Goal: Task Accomplishment & Management: Use online tool/utility

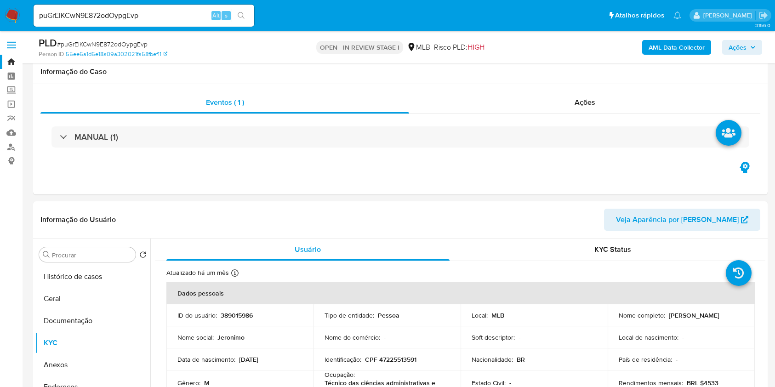
select select "10"
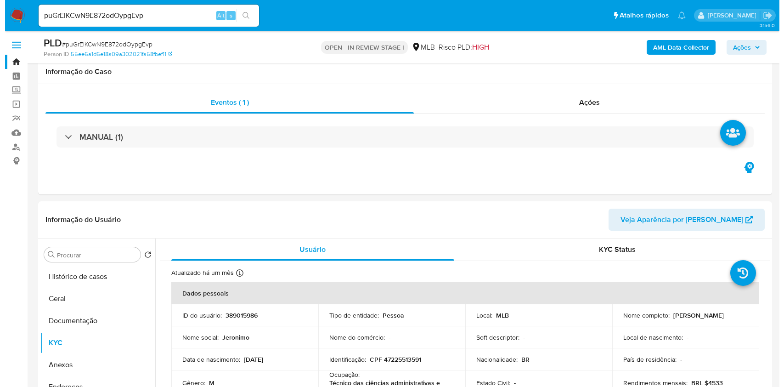
scroll to position [138, 0]
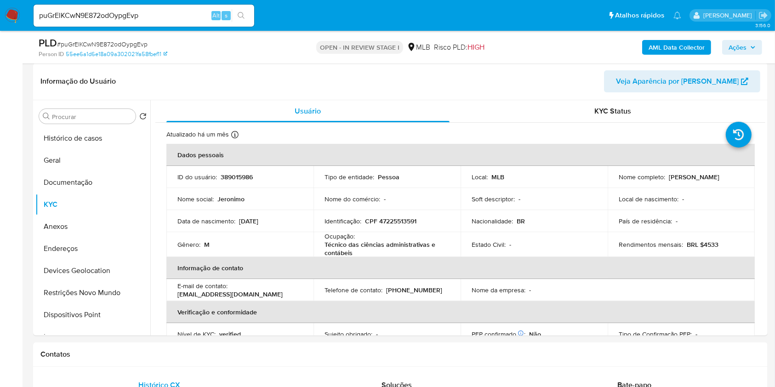
click at [96, 43] on span "# puGrElKCwN9E872odOypgEvp" at bounding box center [102, 44] width 91 height 9
copy span "puGrElKCwN9E872odOypgEvp"
click at [397, 221] on p "CPF 47225513591" at bounding box center [390, 221] width 51 height 8
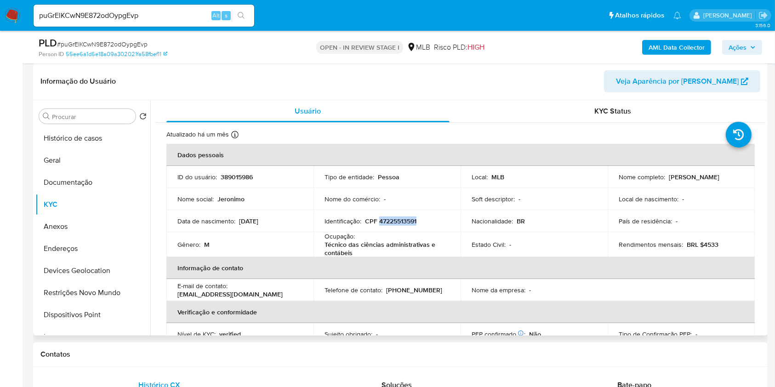
copy p "47225513591"
drag, startPoint x: 742, startPoint y: 179, endPoint x: 666, endPoint y: 177, distance: 75.9
click at [666, 177] on td "Nome completo : Jeronimo Batista Pereira" at bounding box center [680, 177] width 147 height 22
copy p "Jeronimo Batista Pereira"
click at [402, 222] on p "CPF 47225513591" at bounding box center [390, 221] width 51 height 8
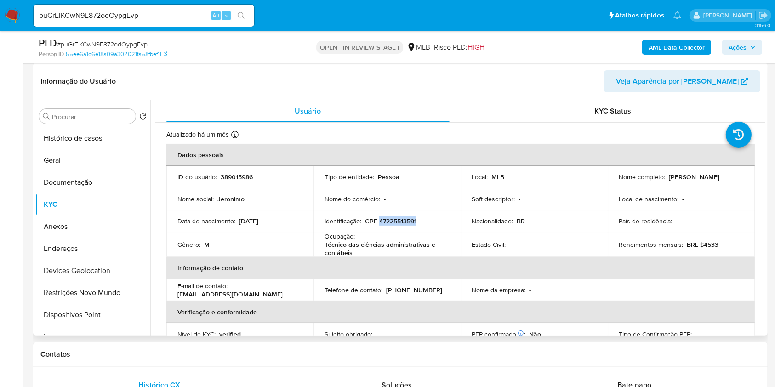
click at [402, 222] on p "CPF 47225513591" at bounding box center [390, 221] width 51 height 8
copy p "47225513591"
click at [731, 50] on span "Ações" at bounding box center [737, 47] width 18 height 15
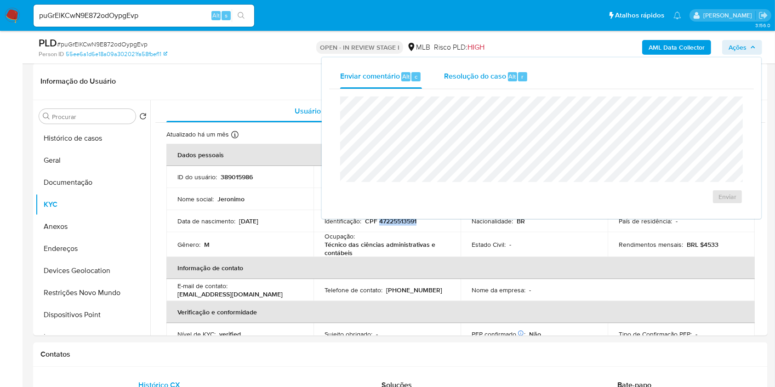
click at [496, 77] on span "Resolução do caso" at bounding box center [475, 76] width 62 height 11
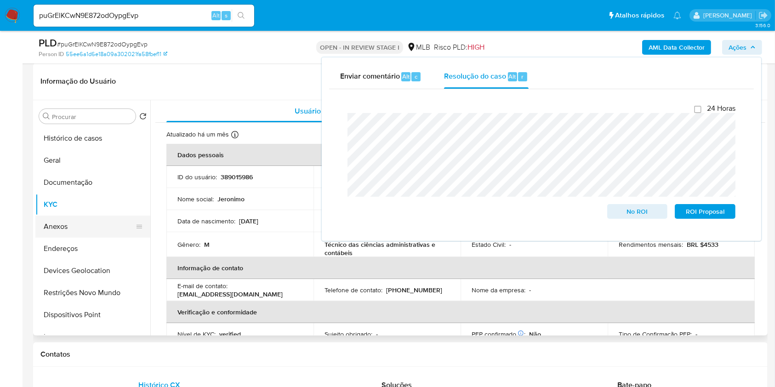
click at [71, 226] on button "Anexos" at bounding box center [89, 227] width 108 height 22
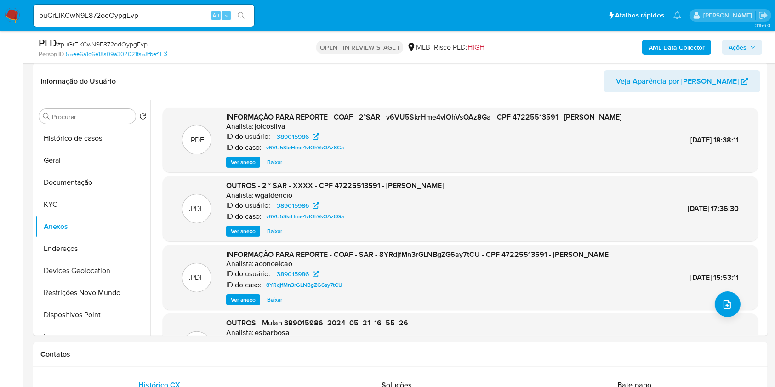
click at [673, 46] on b "AML Data Collector" at bounding box center [676, 47] width 56 height 15
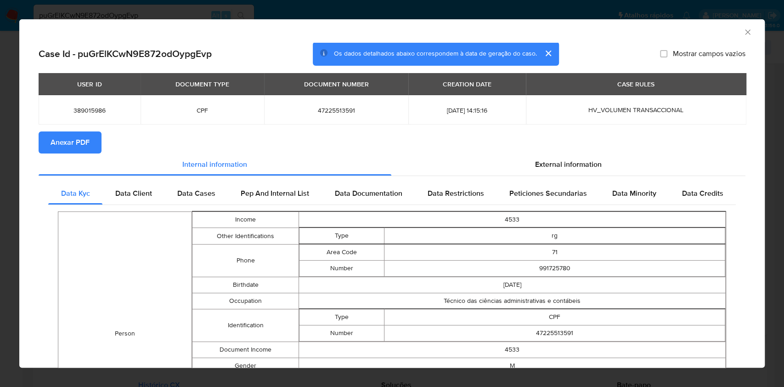
click at [83, 144] on span "Anexar PDF" at bounding box center [70, 142] width 39 height 20
click at [0, 178] on div "AML Data Collector Case Id - puGrElKCwN9E872odOypgEvp Os dados detalhados abaix…" at bounding box center [392, 193] width 784 height 387
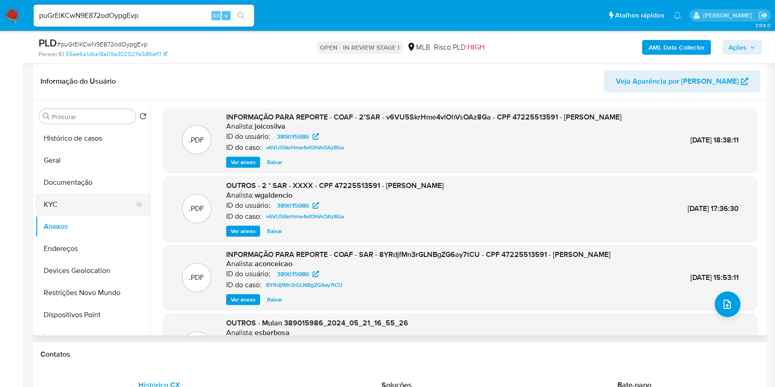
click at [74, 199] on button "KYC" at bounding box center [89, 204] width 108 height 22
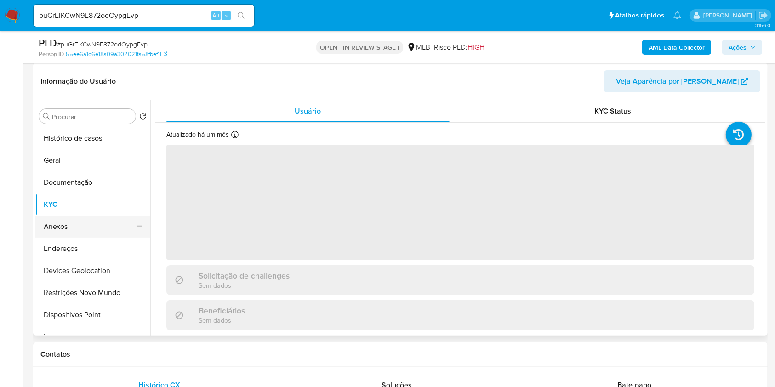
click at [75, 222] on button "Anexos" at bounding box center [89, 227] width 108 height 22
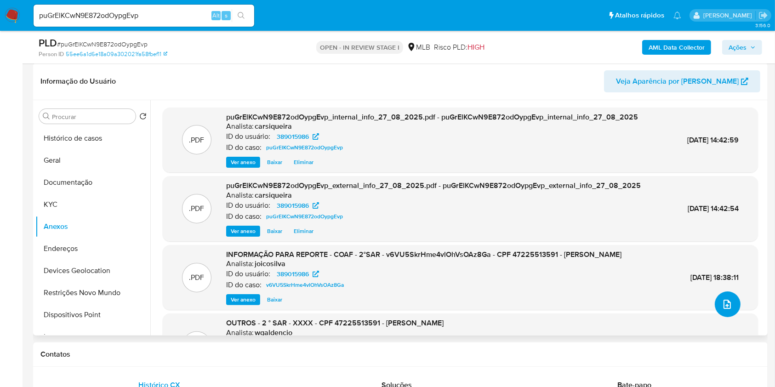
click at [726, 294] on button "upload-file" at bounding box center [728, 304] width 26 height 26
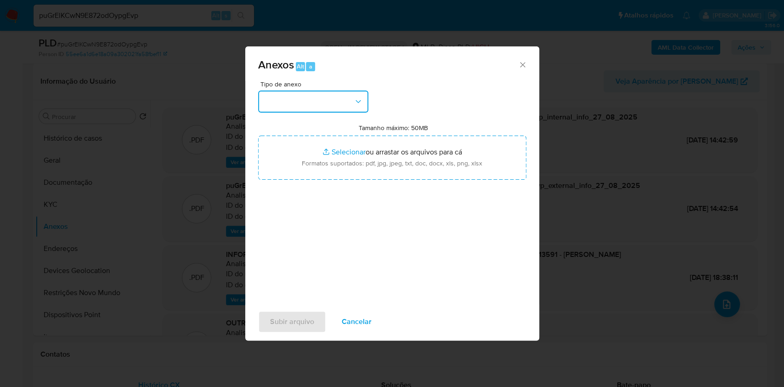
click at [332, 98] on button "button" at bounding box center [313, 102] width 110 height 22
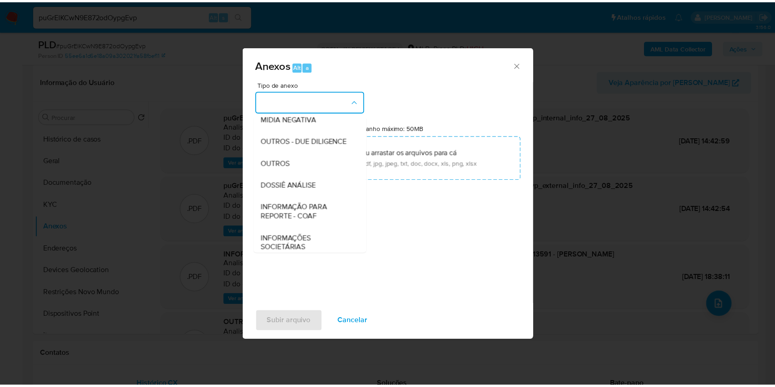
scroll to position [141, 0]
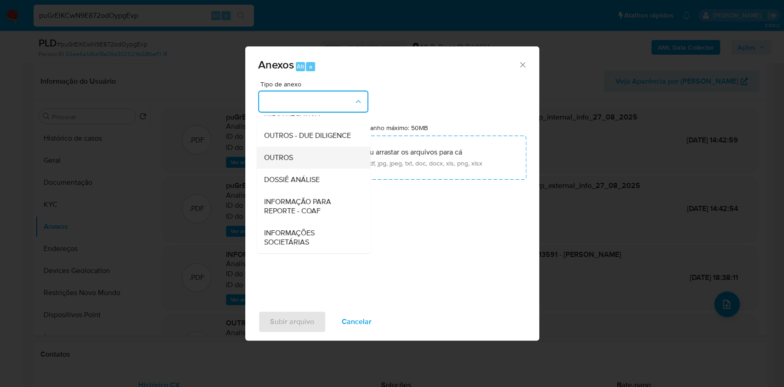
click at [317, 150] on div "OUTROS" at bounding box center [311, 158] width 94 height 22
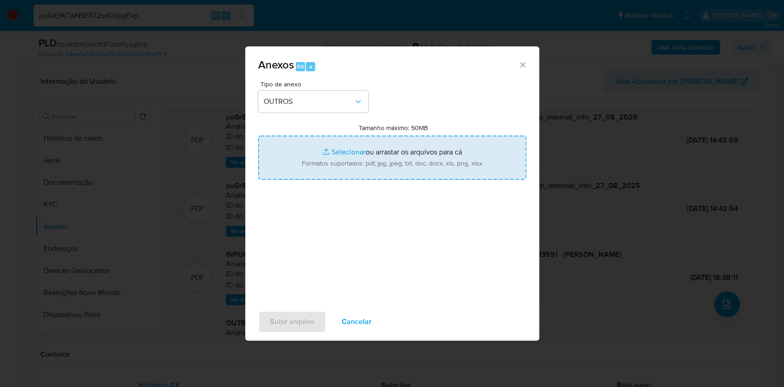
click at [326, 147] on input "Tamanho máximo: 50MB Selecionar arquivos" at bounding box center [392, 158] width 268 height 44
type input "C:\fakepath\3º SAR - CPF 47225513591 - JERONIMO BATISTA PEREIRA - Documentos Go…"
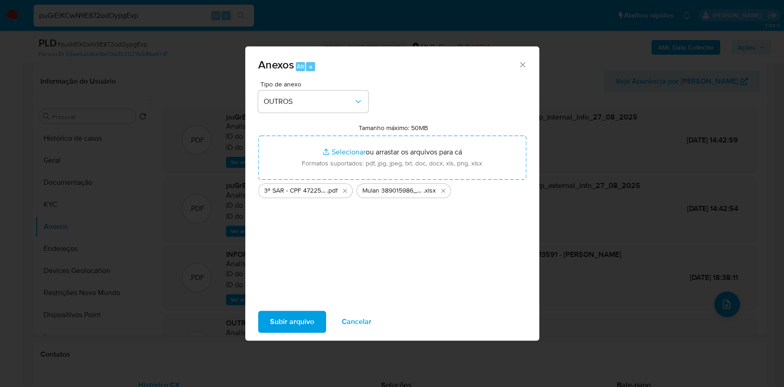
click at [301, 325] on span "Subir arquivo" at bounding box center [292, 322] width 44 height 20
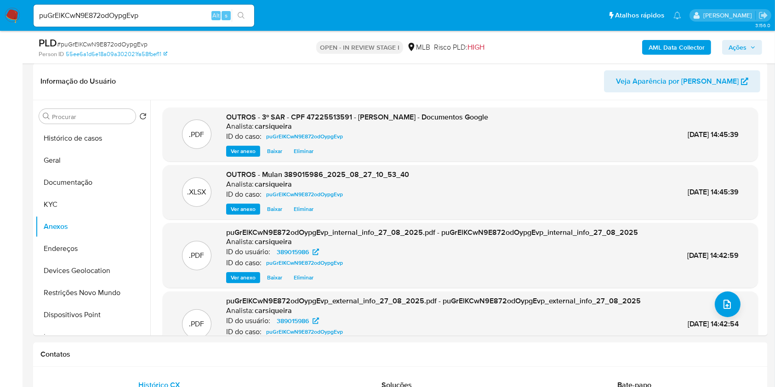
click at [736, 46] on span "Ações" at bounding box center [737, 47] width 18 height 15
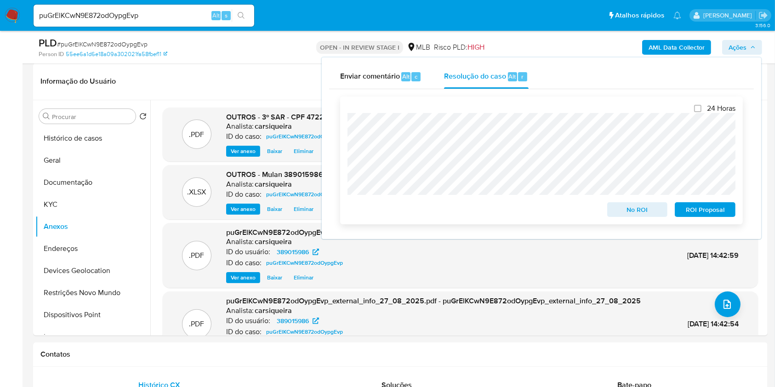
click at [686, 206] on span "ROI Proposal" at bounding box center [705, 209] width 48 height 13
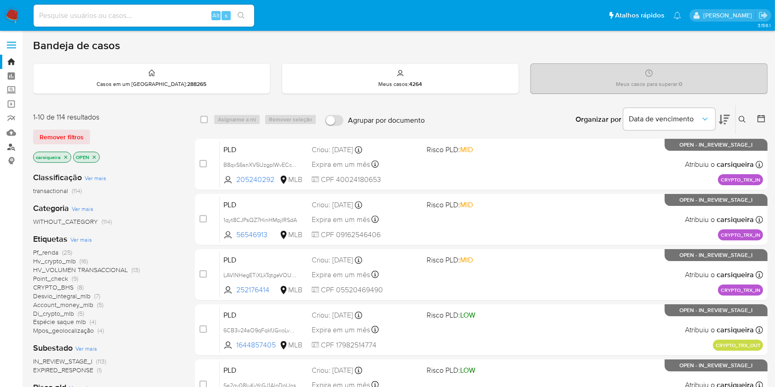
click at [11, 142] on link "Localizador de pessoas" at bounding box center [54, 147] width 109 height 14
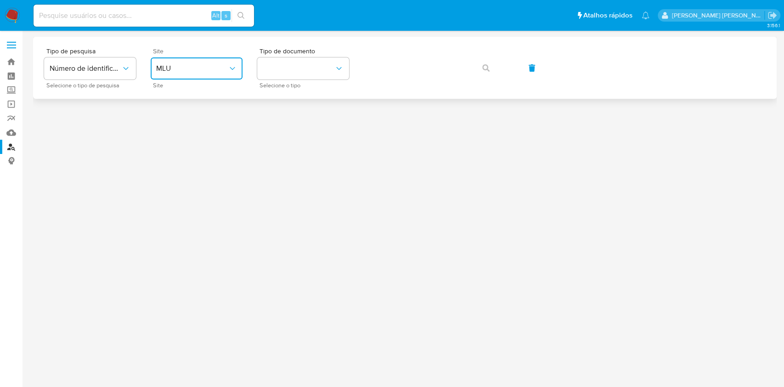
click at [210, 69] on span "MLU" at bounding box center [192, 68] width 72 height 9
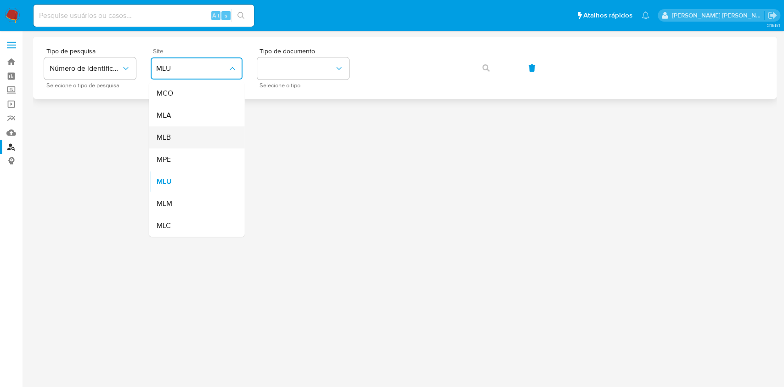
click at [200, 137] on div "MLB" at bounding box center [193, 137] width 75 height 22
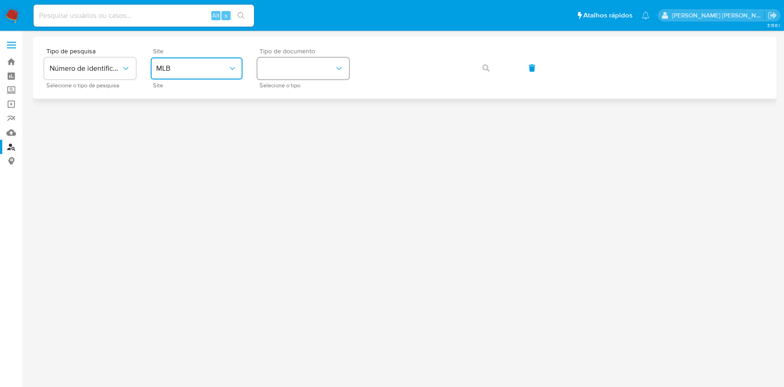
click at [312, 67] on button "identificationType" at bounding box center [303, 68] width 92 height 22
click at [316, 133] on div "CPF CPF" at bounding box center [300, 128] width 75 height 31
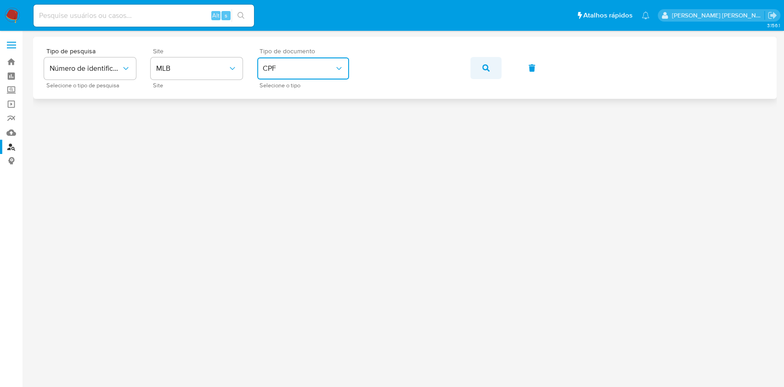
click at [481, 67] on button "button" at bounding box center [486, 68] width 31 height 22
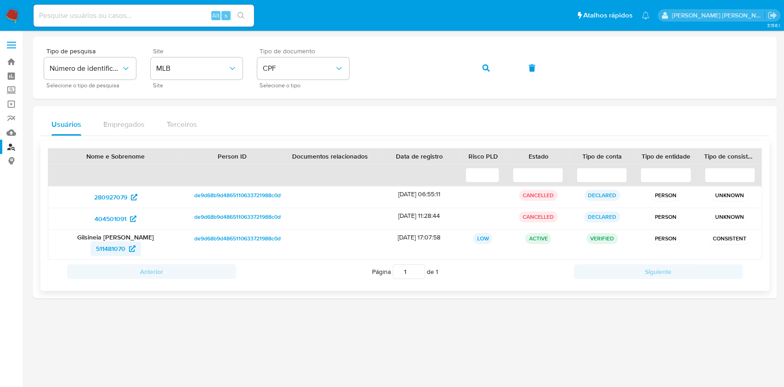
click at [113, 244] on span "511481070" at bounding box center [110, 248] width 29 height 15
click at [497, 58] on button "button" at bounding box center [486, 68] width 31 height 22
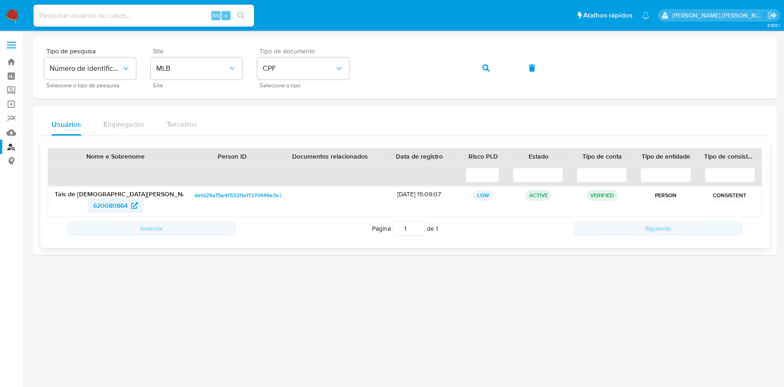
click at [99, 199] on span "620080864" at bounding box center [110, 205] width 34 height 15
click at [488, 67] on icon "button" at bounding box center [485, 67] width 7 height 7
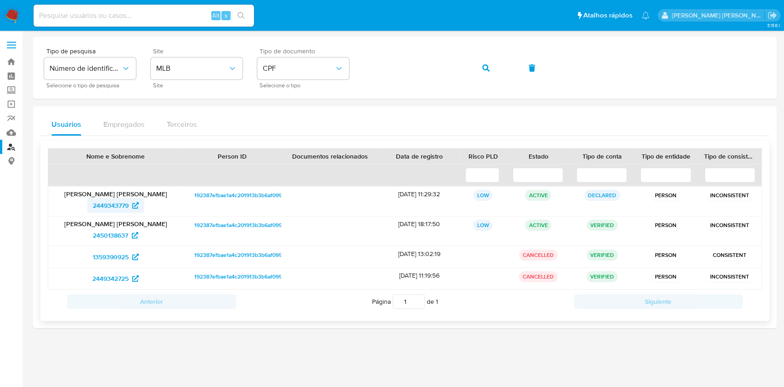
click at [113, 204] on span "2449343779" at bounding box center [111, 205] width 36 height 15
click at [119, 236] on span "2450138637" at bounding box center [110, 235] width 35 height 15
click at [107, 204] on span "2449343779" at bounding box center [111, 205] width 36 height 15
click at [112, 235] on span "2450138637" at bounding box center [110, 235] width 35 height 15
click at [488, 65] on icon "button" at bounding box center [485, 67] width 7 height 7
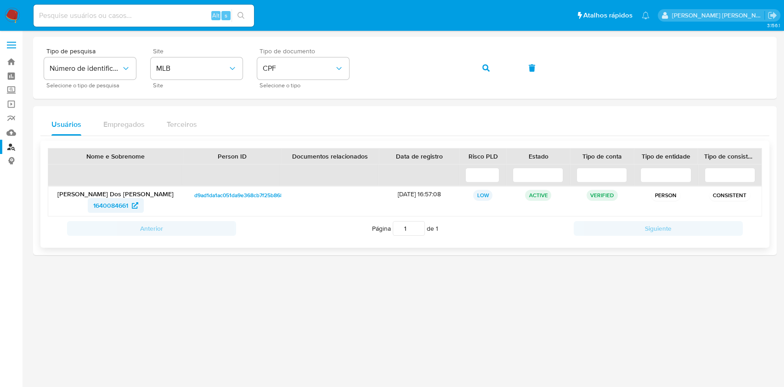
click at [116, 207] on span "1640084661" at bounding box center [110, 205] width 35 height 15
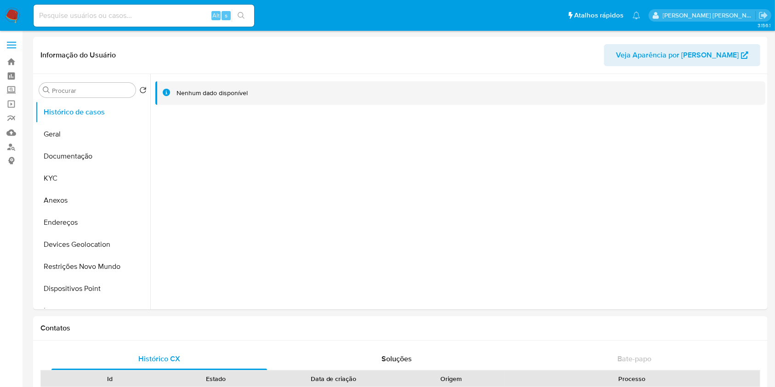
select select "10"
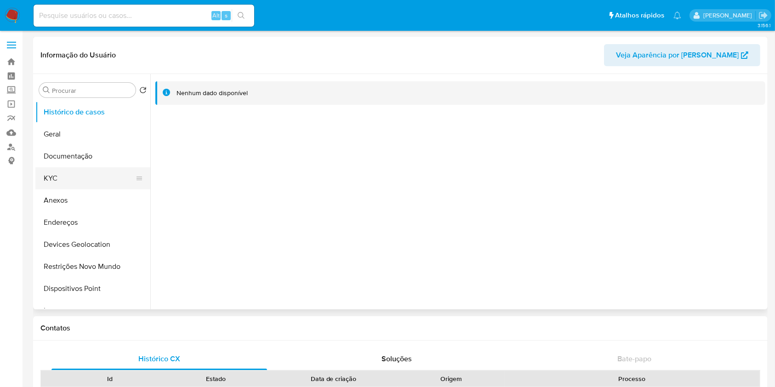
click at [79, 175] on button "KYC" at bounding box center [89, 178] width 108 height 22
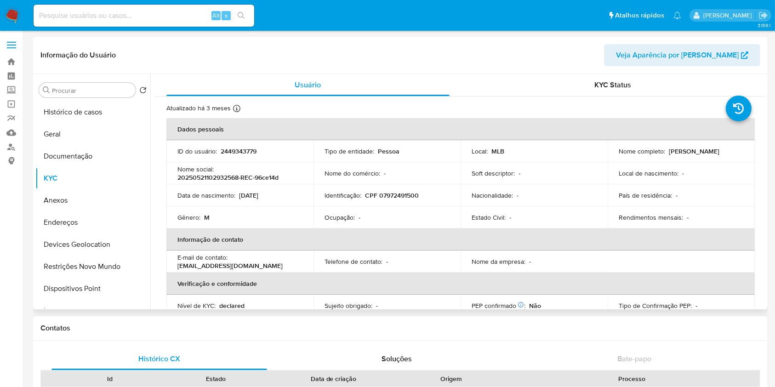
click at [283, 267] on p "20250521102932568-rec-96ce14d@gmail.com" at bounding box center [229, 265] width 105 height 8
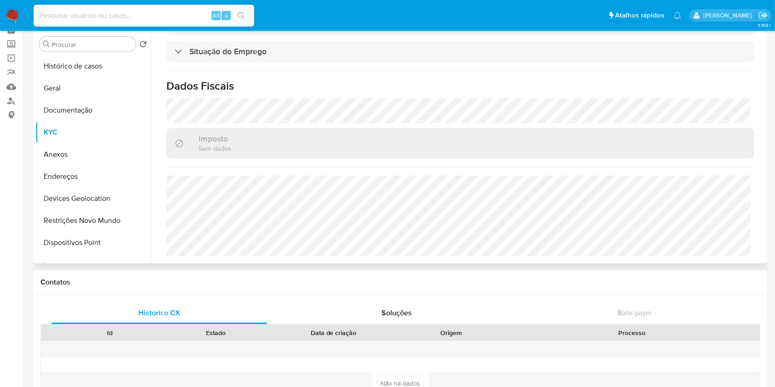
scroll to position [49, 0]
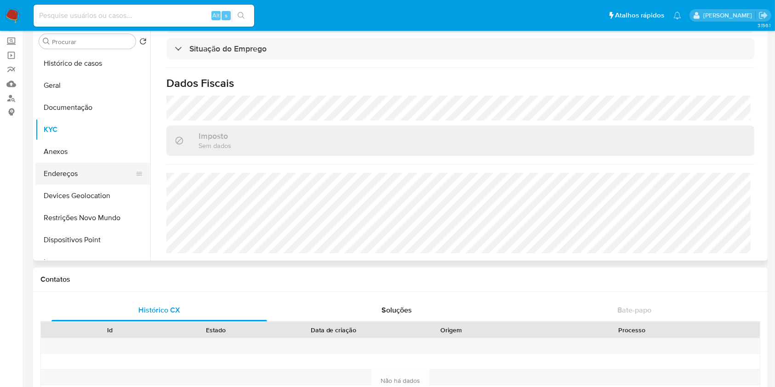
click at [77, 170] on button "Endereços" at bounding box center [89, 174] width 108 height 22
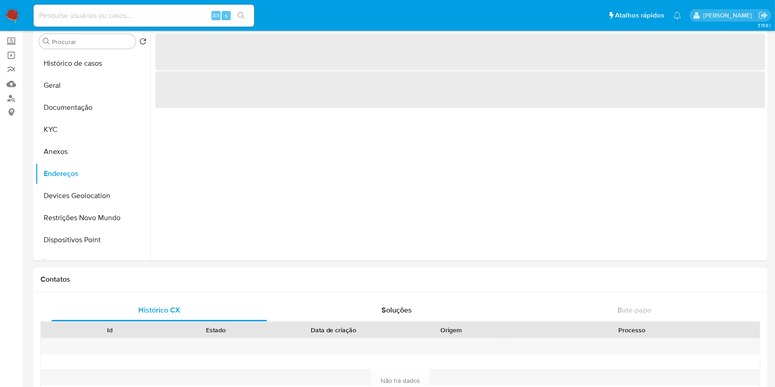
scroll to position [0, 0]
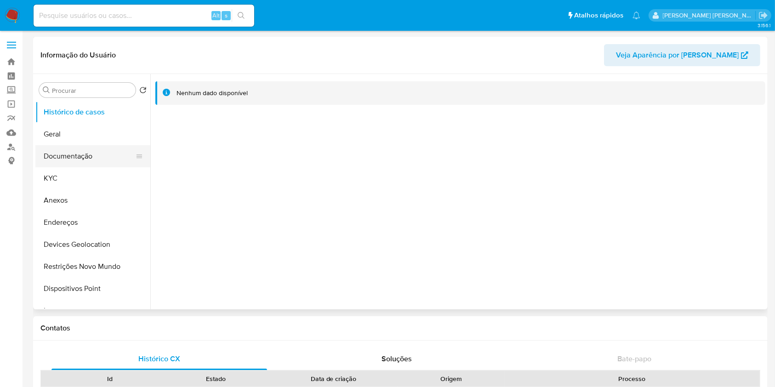
select select "10"
click at [71, 182] on button "KYC" at bounding box center [89, 178] width 108 height 22
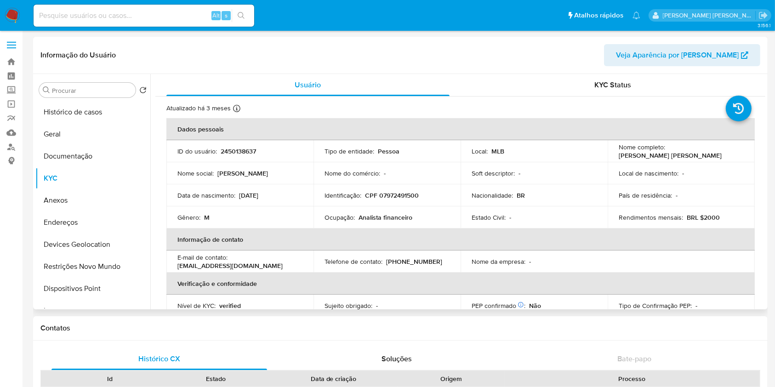
scroll to position [400, 0]
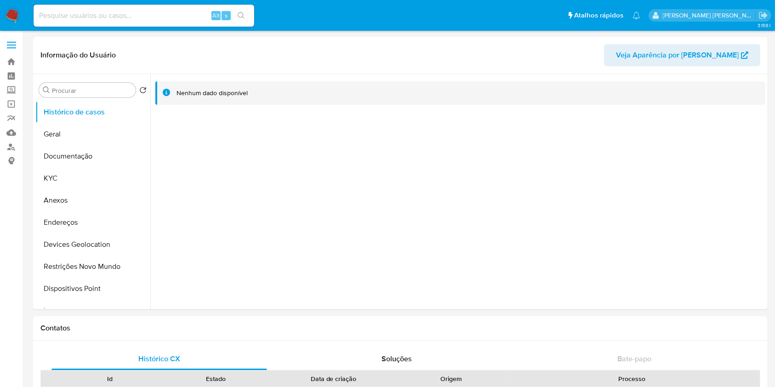
select select "10"
click at [95, 186] on button "KYC" at bounding box center [89, 178] width 108 height 22
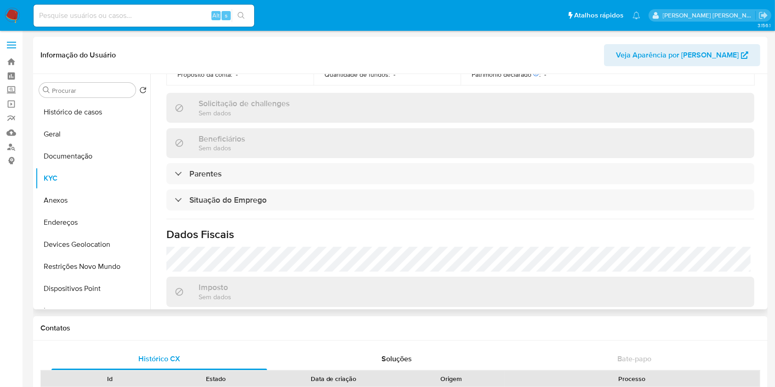
scroll to position [400, 0]
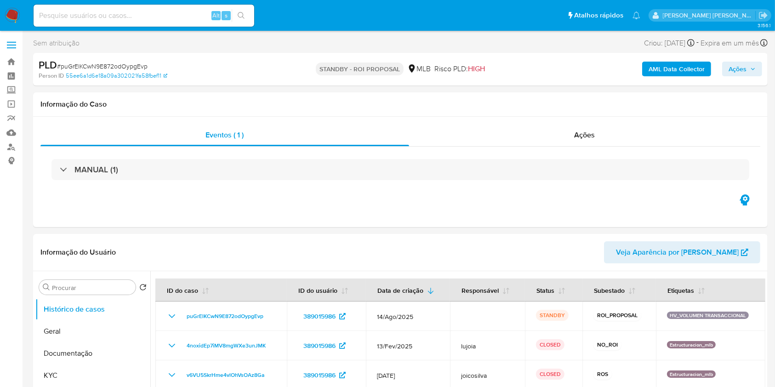
select select "10"
click at [95, 330] on button "Geral" at bounding box center [89, 331] width 108 height 22
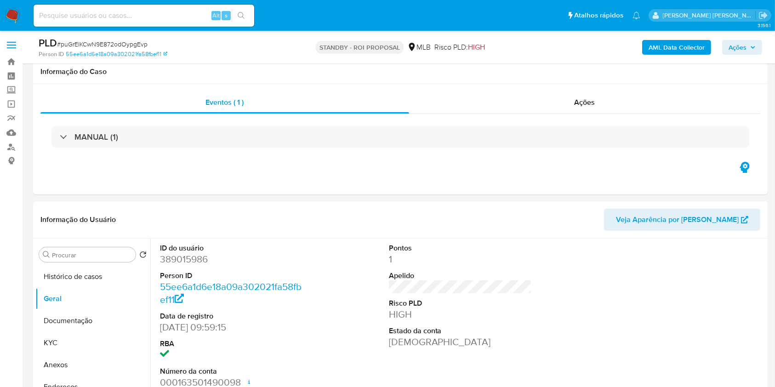
scroll to position [41, 0]
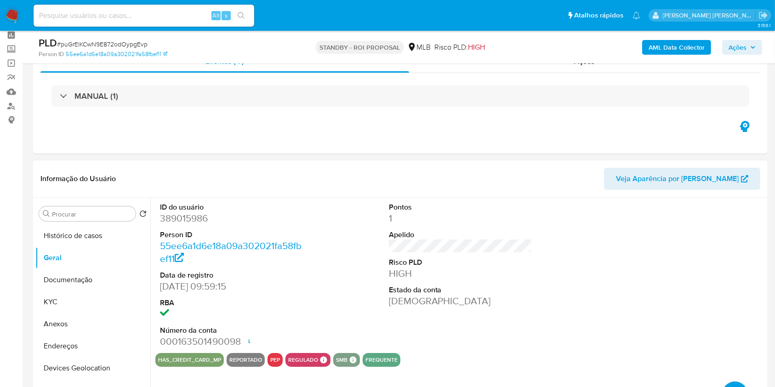
click at [186, 220] on dd "389015986" at bounding box center [231, 218] width 143 height 13
copy dd "389015986"
click at [9, 16] on img at bounding box center [13, 16] width 16 height 16
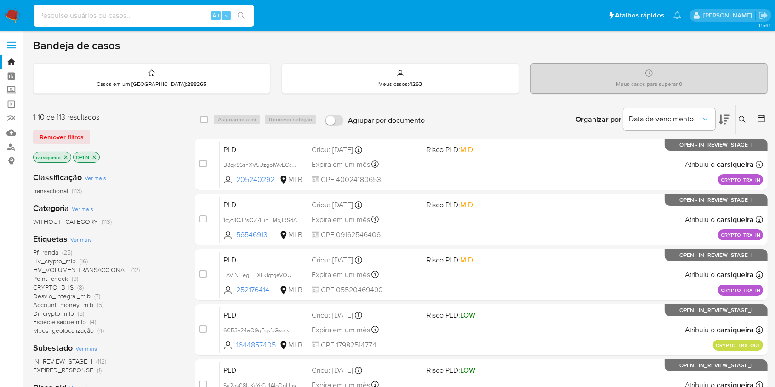
click at [153, 17] on input at bounding box center [144, 16] width 221 height 12
paste input "LfAlv2gDtqZQ4YwAFzeAskhf"
type input "LfAlv2gDtqZQ4YwAFzeAskhf"
click at [238, 15] on icon "search-icon" at bounding box center [241, 15] width 7 height 7
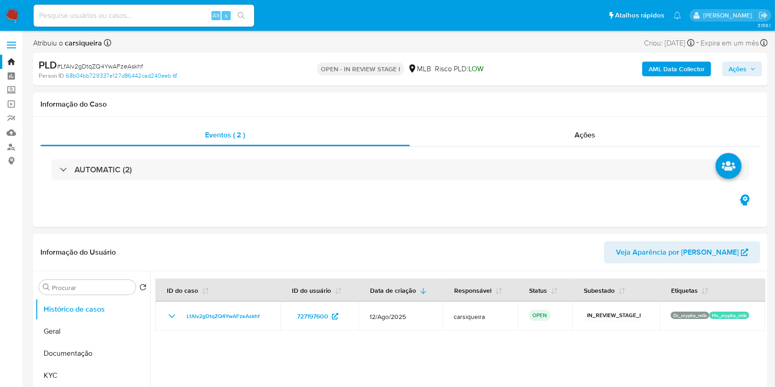
select select "10"
click at [70, 367] on button "KYC" at bounding box center [89, 375] width 108 height 22
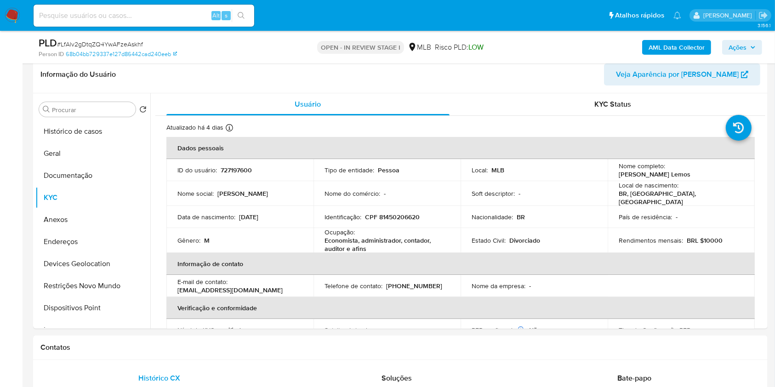
scroll to position [147, 0]
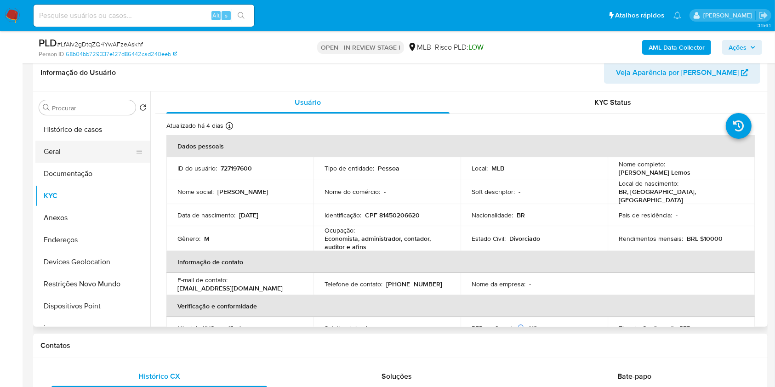
click at [93, 149] on button "Geral" at bounding box center [89, 152] width 108 height 22
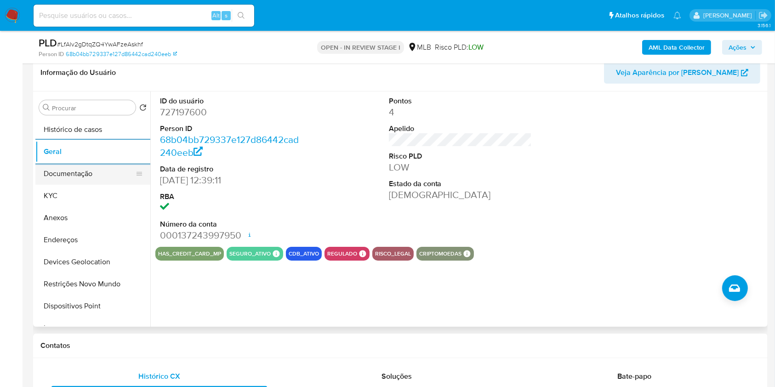
click at [100, 182] on button "Documentação" at bounding box center [89, 174] width 108 height 22
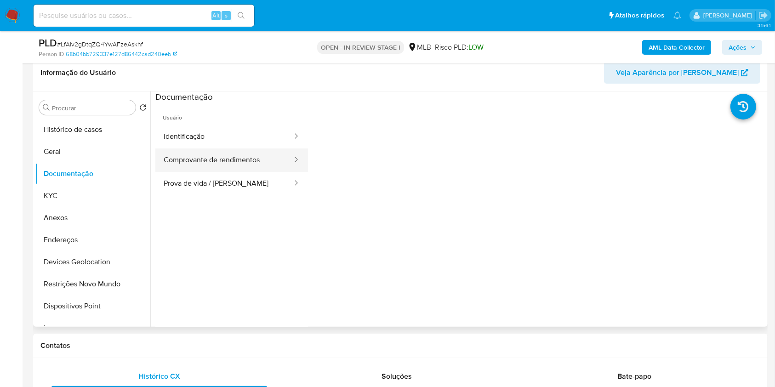
click at [255, 160] on button "Comprovante de rendimentos" at bounding box center [224, 159] width 138 height 23
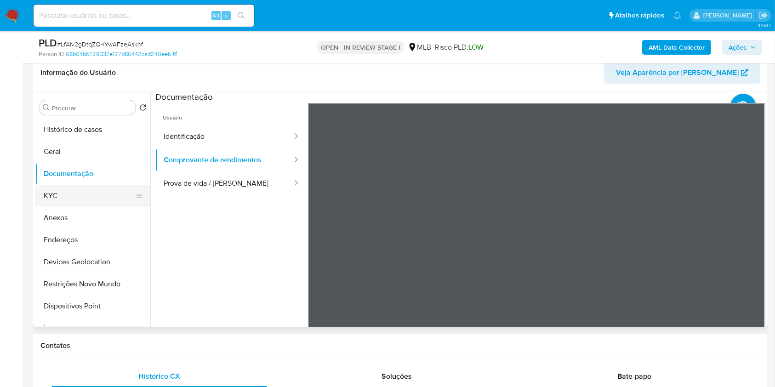
click at [97, 185] on button "KYC" at bounding box center [89, 196] width 108 height 22
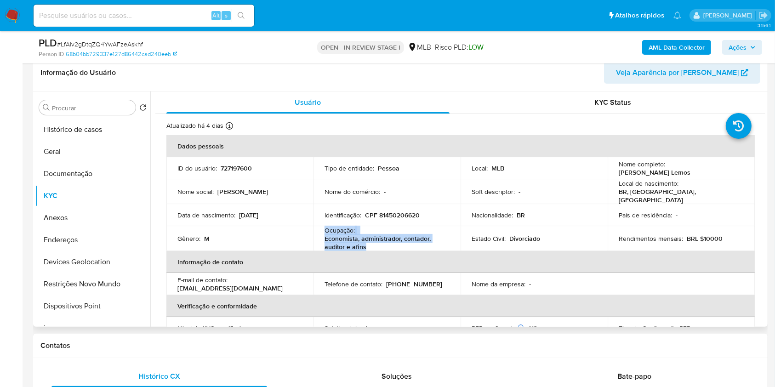
drag, startPoint x: 317, startPoint y: 227, endPoint x: 375, endPoint y: 245, distance: 60.9
click at [375, 245] on td "Ocupação : Economista, administrador, contador, auditor e afins" at bounding box center [386, 238] width 147 height 25
copy div "Ocupação : Economista, administrador, contador, auditor e afins"
click at [96, 130] on button "Histórico de casos" at bounding box center [89, 130] width 108 height 22
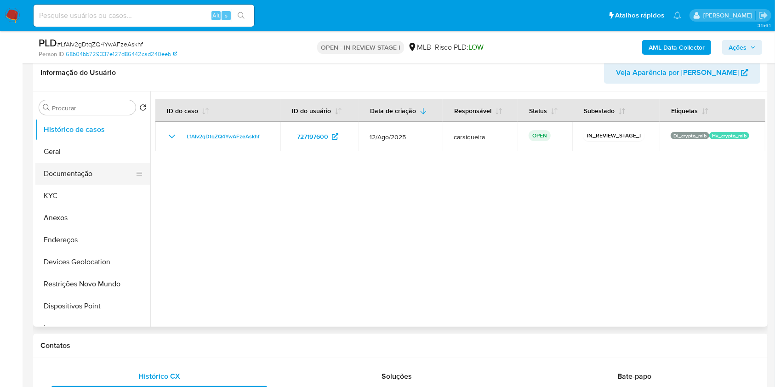
click at [106, 172] on button "Documentação" at bounding box center [89, 174] width 108 height 22
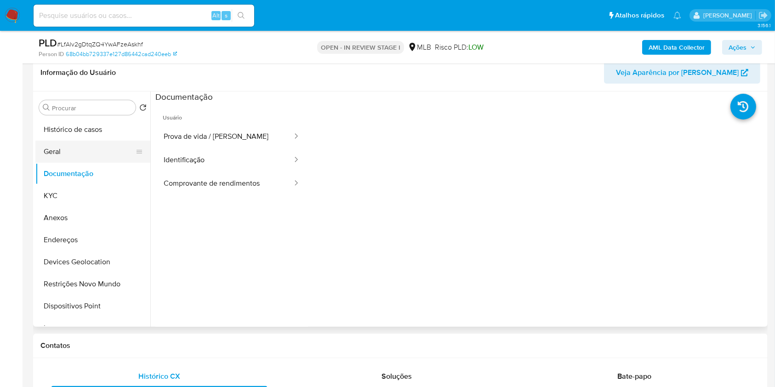
click at [80, 147] on button "Geral" at bounding box center [89, 152] width 108 height 22
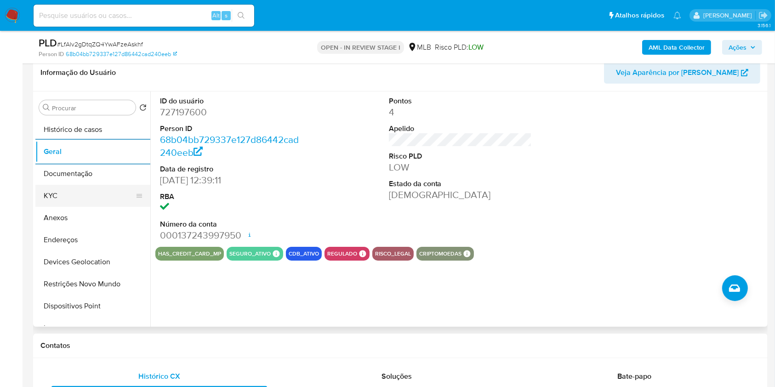
click at [70, 199] on button "KYC" at bounding box center [89, 196] width 108 height 22
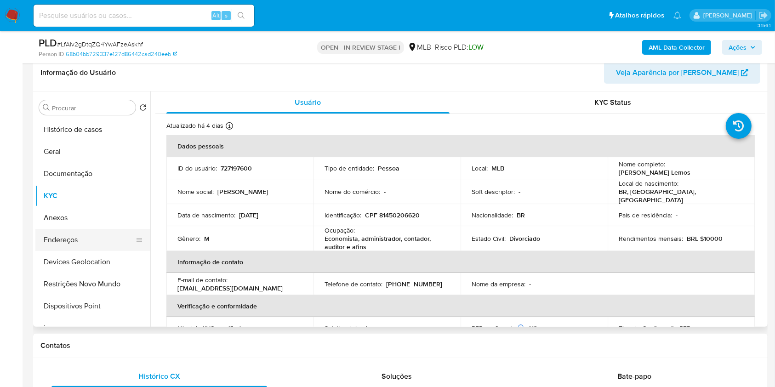
click at [97, 241] on button "Endereços" at bounding box center [89, 240] width 108 height 22
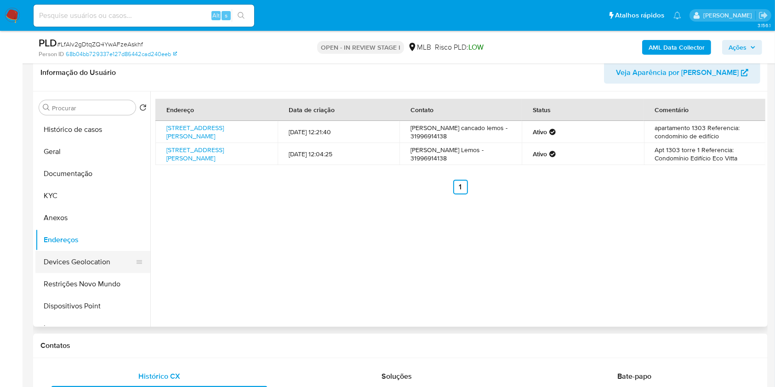
click at [96, 252] on button "Devices Geolocation" at bounding box center [89, 262] width 108 height 22
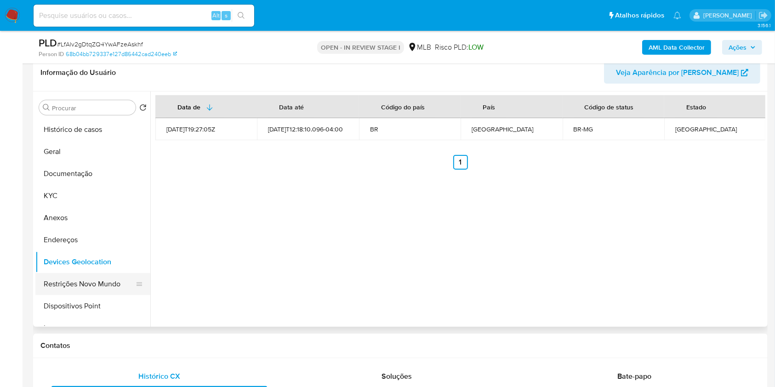
drag, startPoint x: 134, startPoint y: 256, endPoint x: 112, endPoint y: 283, distance: 34.9
click at [112, 283] on ul "Histórico de casos Geral Documentação KYC Anexos Endereços Devices Geolocation …" at bounding box center [92, 222] width 115 height 207
click at [112, 283] on button "Restrições Novo Mundo" at bounding box center [89, 284] width 108 height 22
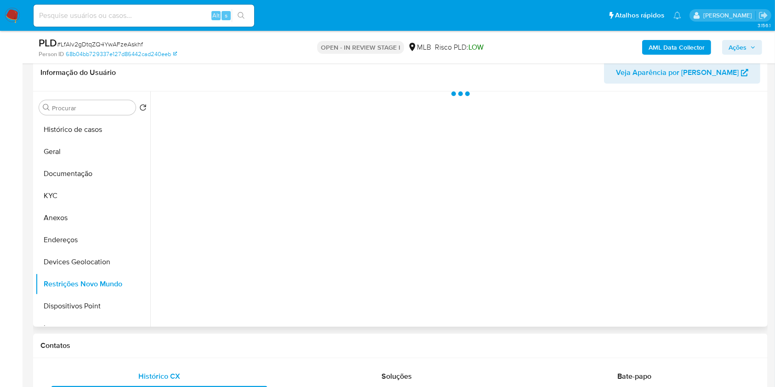
click at [236, 301] on div at bounding box center [457, 208] width 615 height 235
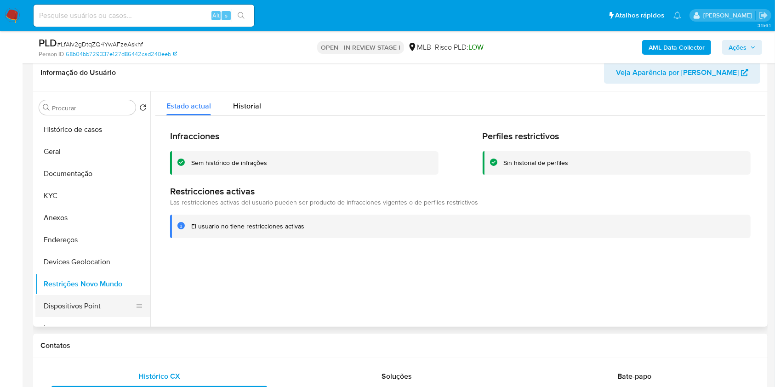
click at [96, 306] on button "Dispositivos Point" at bounding box center [89, 306] width 108 height 22
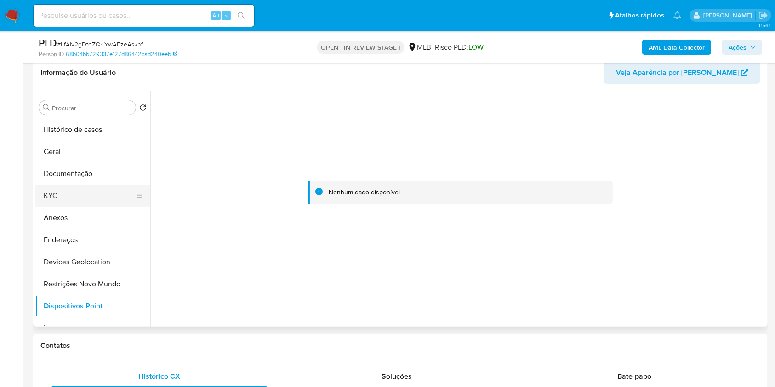
click at [108, 197] on button "KYC" at bounding box center [89, 196] width 108 height 22
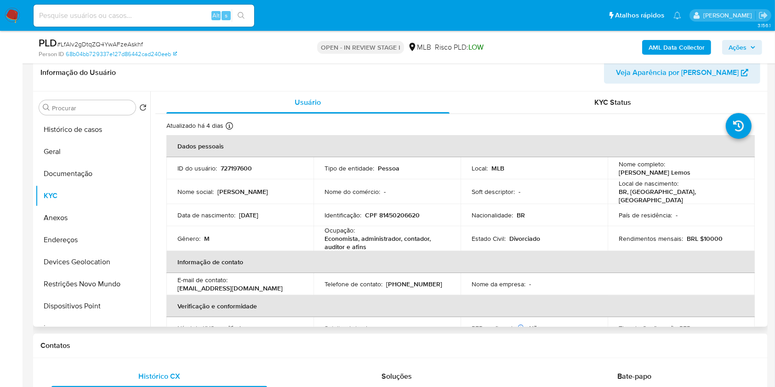
click at [397, 211] on p "CPF 81450206620" at bounding box center [392, 215] width 55 height 8
copy p "81450206620"
click at [397, 211] on p "CPF 81450206620" at bounding box center [392, 215] width 55 height 8
click at [690, 172] on p "Ronald Augusto Cancado Lemos" at bounding box center [654, 172] width 72 height 8
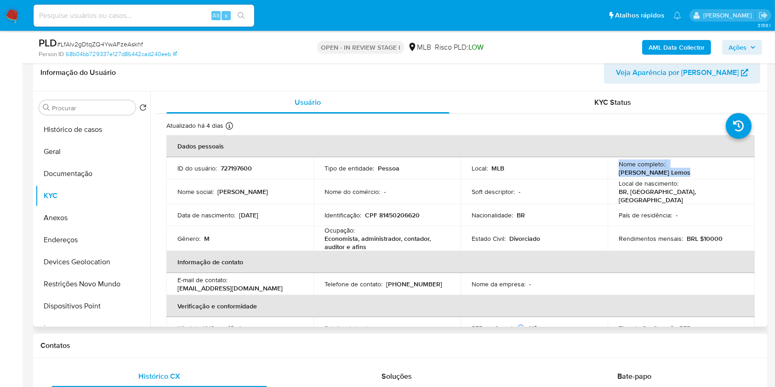
click at [690, 172] on p "Ronald Augusto Cancado Lemos" at bounding box center [654, 172] width 72 height 8
click at [732, 172] on div "Nome completo : Ronald Augusto Cancado Lemos" at bounding box center [680, 168] width 125 height 17
drag, startPoint x: 732, startPoint y: 172, endPoint x: 617, endPoint y: 177, distance: 115.0
click at [617, 177] on td "Nome completo : Ronald Augusto Cancado Lemos" at bounding box center [680, 168] width 147 height 22
drag, startPoint x: 615, startPoint y: 174, endPoint x: 709, endPoint y: 176, distance: 94.2
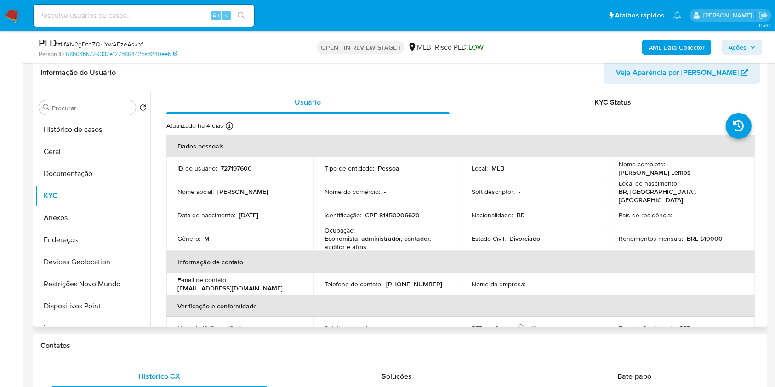
click at [709, 176] on td "Nome completo : Ronald Augusto Cancado Lemos" at bounding box center [680, 168] width 147 height 22
copy p "Ronald Augusto Cancado Lemos"
click at [403, 211] on p "CPF 81450206620" at bounding box center [392, 215] width 55 height 8
copy p "81450206620"
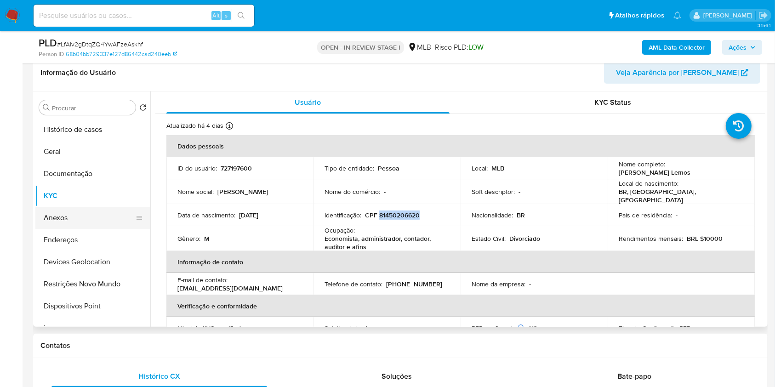
click at [85, 213] on button "Anexos" at bounding box center [89, 218] width 108 height 22
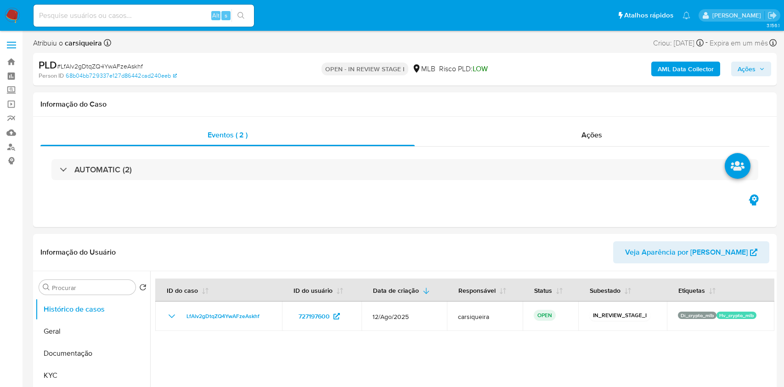
select select "10"
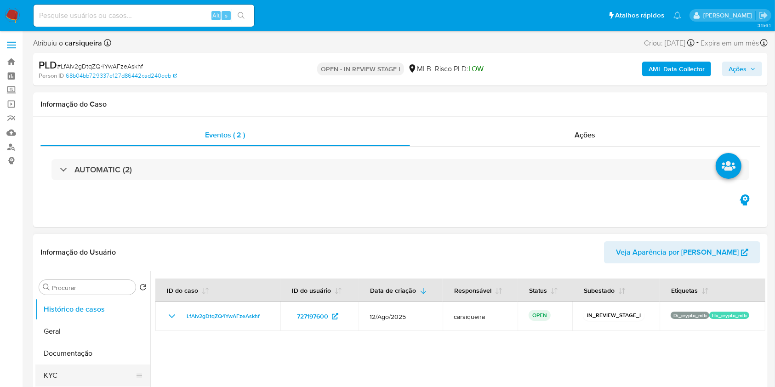
click at [65, 375] on button "KYC" at bounding box center [89, 375] width 108 height 22
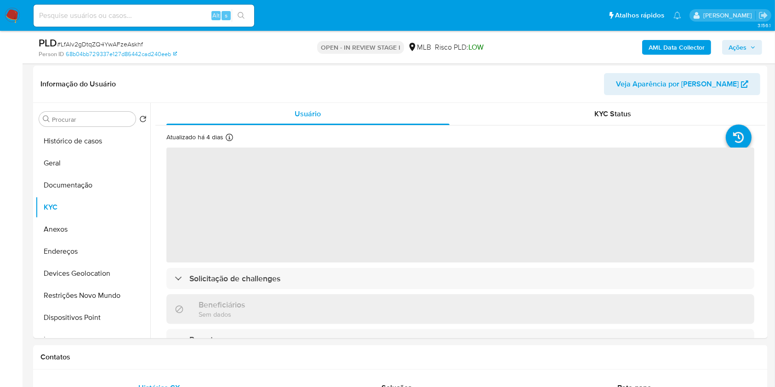
scroll to position [147, 0]
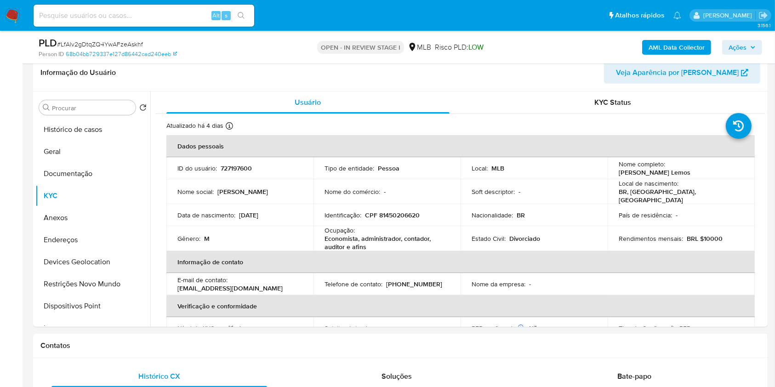
click at [737, 49] on span "Ações" at bounding box center [737, 47] width 18 height 15
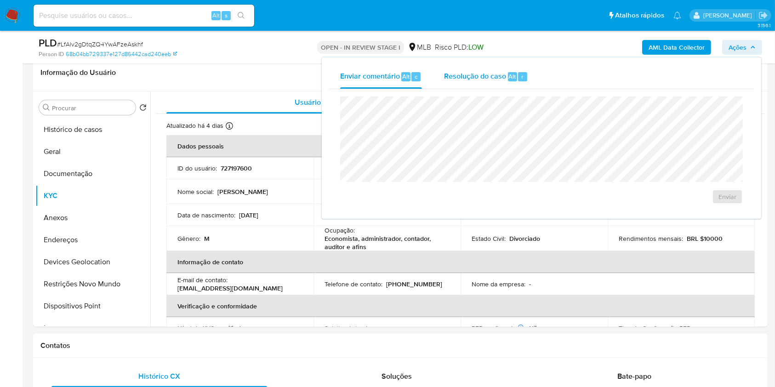
click at [509, 75] on span "Alt" at bounding box center [512, 76] width 7 height 9
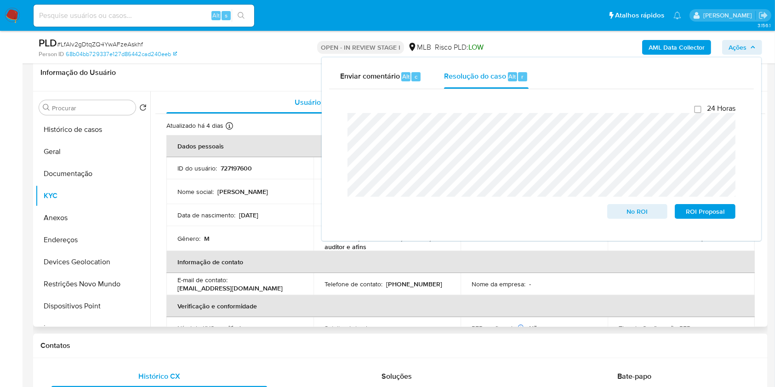
click at [269, 261] on th "Informação de contato" at bounding box center [460, 262] width 588 height 22
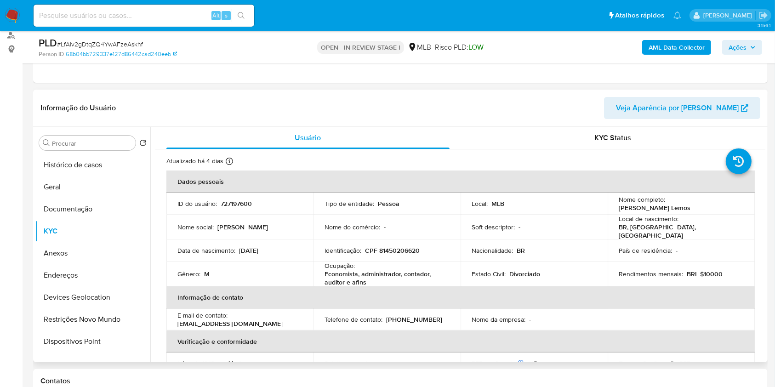
scroll to position [74, 0]
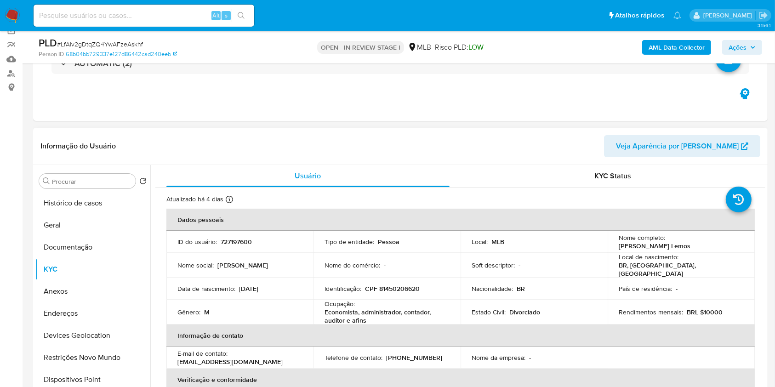
click at [389, 284] on p "CPF 81450206620" at bounding box center [392, 288] width 55 height 8
copy p "81450206620"
click at [272, 309] on div "Gênero : M" at bounding box center [239, 312] width 125 height 8
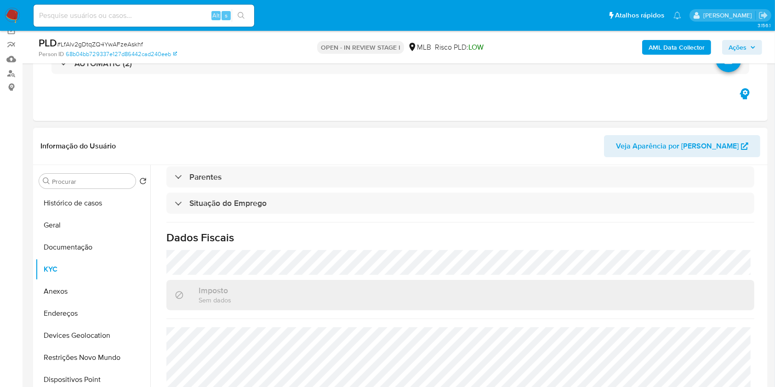
scroll to position [392, 0]
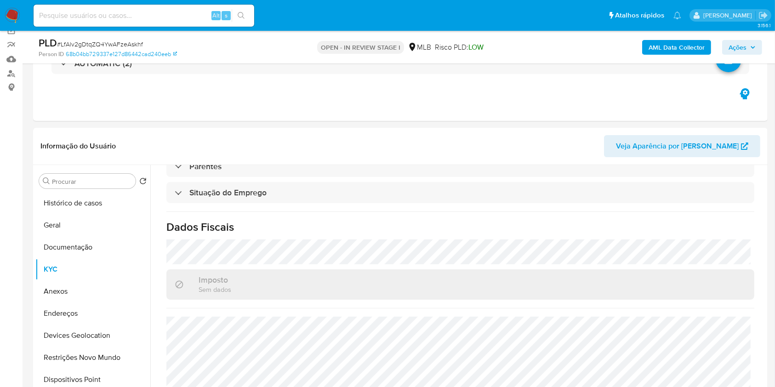
click at [746, 43] on span "Ações" at bounding box center [737, 47] width 18 height 15
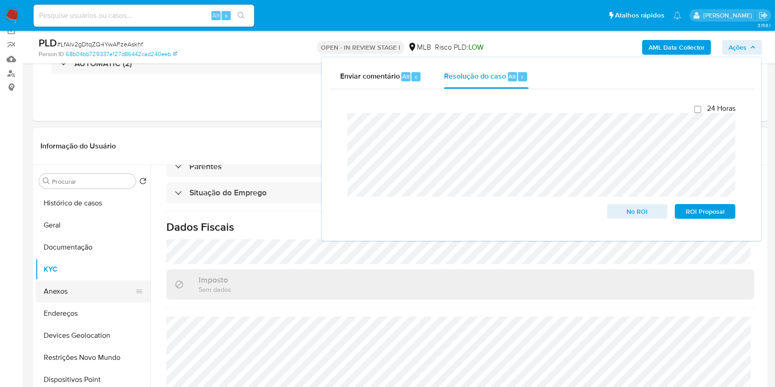
click at [95, 286] on button "Anexos" at bounding box center [89, 291] width 108 height 22
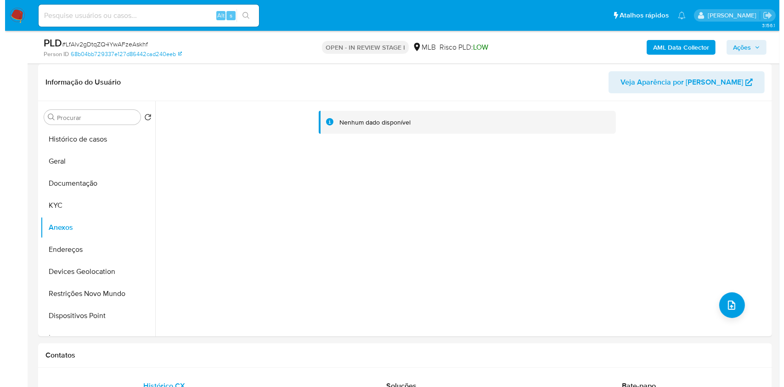
scroll to position [117, 0]
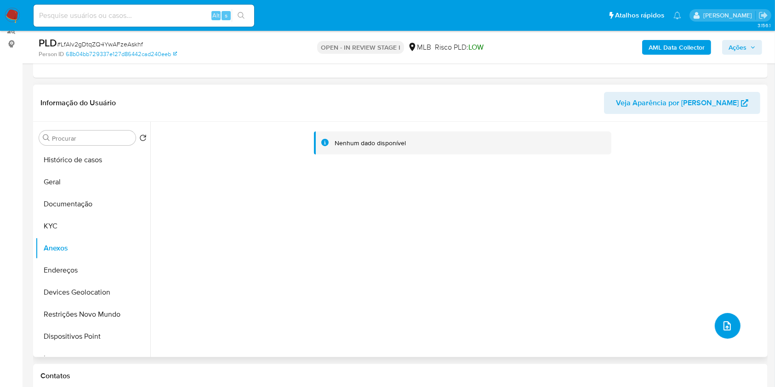
click at [731, 321] on button "upload-file" at bounding box center [728, 326] width 26 height 26
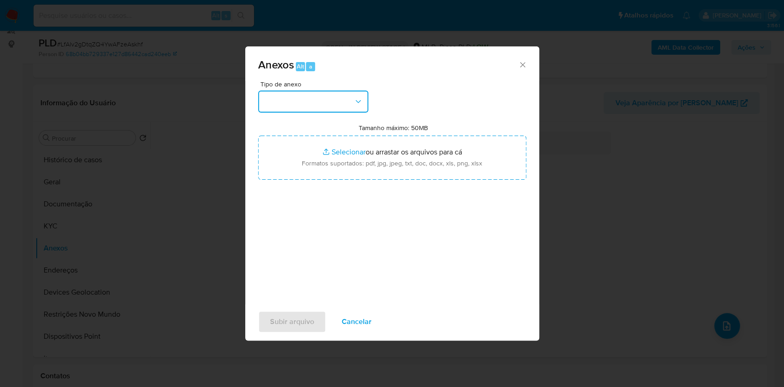
click at [292, 97] on button "button" at bounding box center [313, 102] width 110 height 22
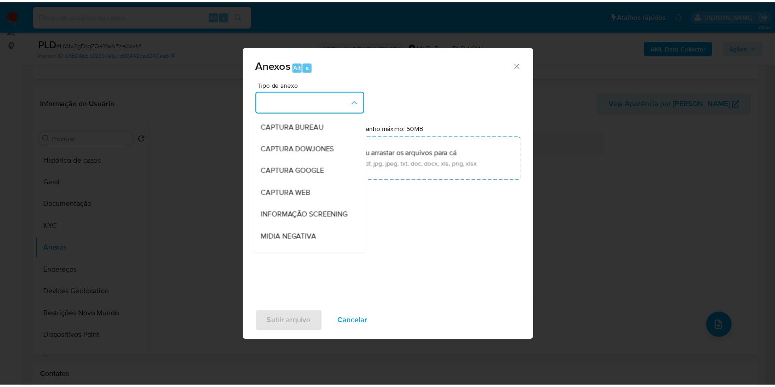
scroll to position [141, 0]
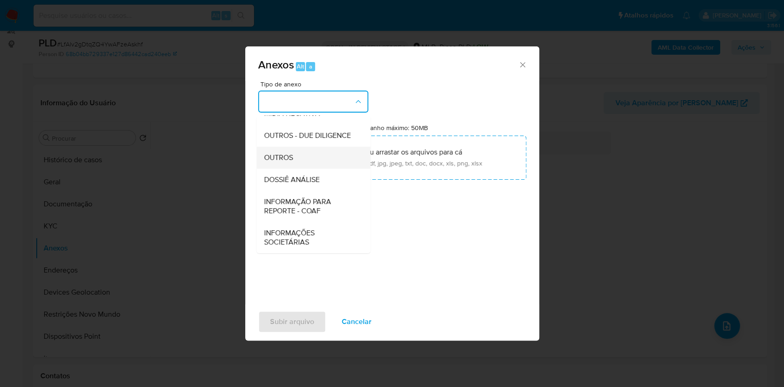
click at [288, 150] on div "OUTROS" at bounding box center [311, 158] width 94 height 22
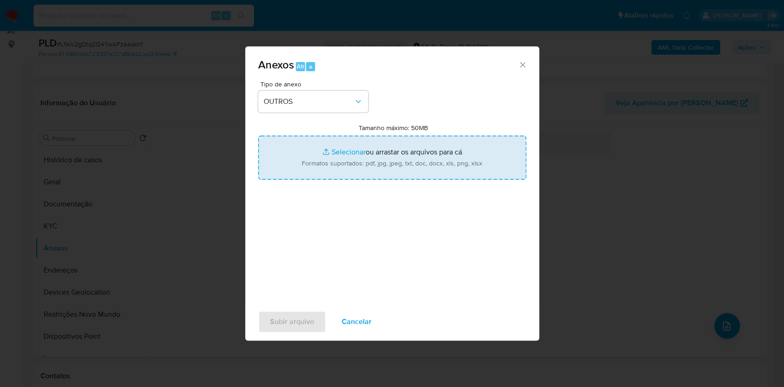
click at [340, 151] on input "Tamanho máximo: 50MB Selecionar arquivos" at bounding box center [392, 158] width 268 height 44
type input "C:\fakepath\CPF 81450206620 - RONALD AUGUSTO CANCADO LEMOS - Documentos Google.…"
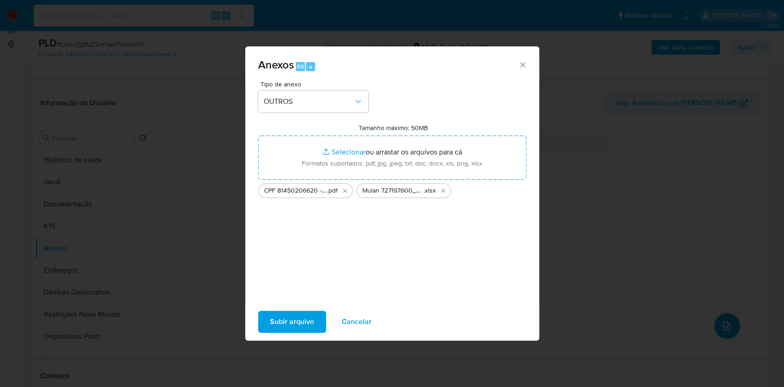
click at [291, 316] on span "Subir arquivo" at bounding box center [292, 322] width 44 height 20
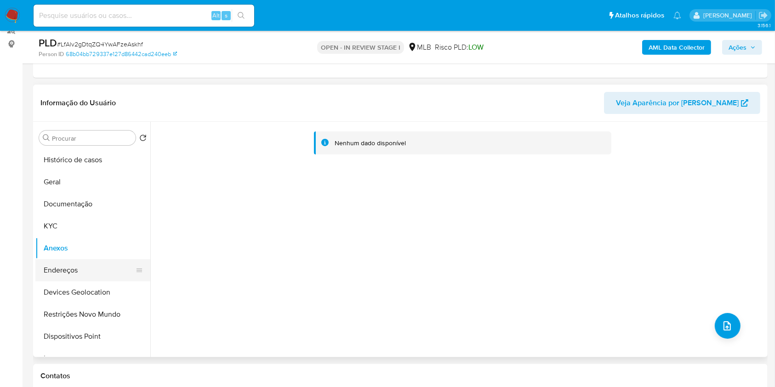
click at [73, 265] on button "Endereços" at bounding box center [89, 270] width 108 height 22
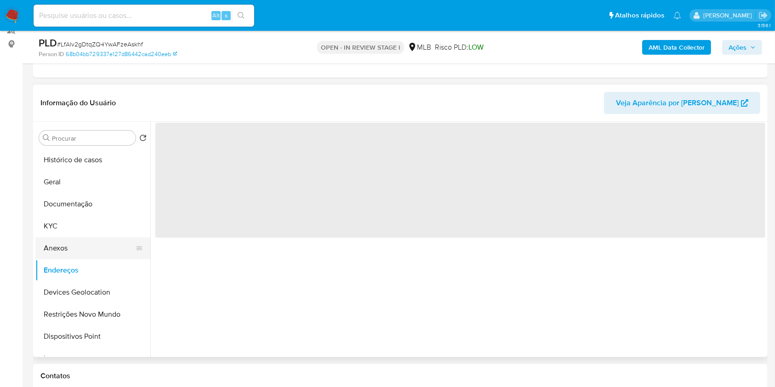
click at [68, 244] on button "Anexos" at bounding box center [89, 248] width 108 height 22
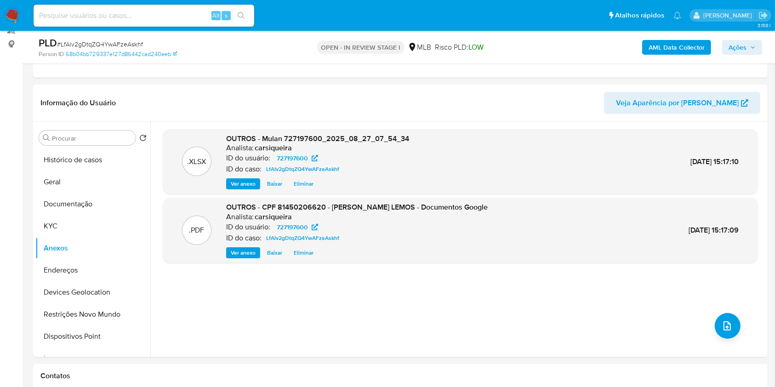
click at [688, 40] on b "AML Data Collector" at bounding box center [676, 47] width 56 height 15
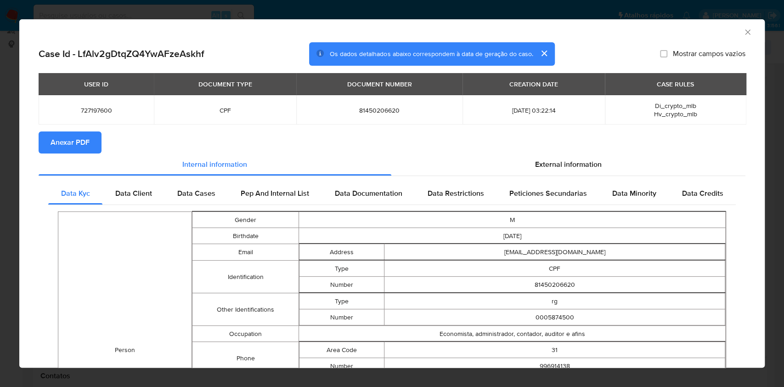
click at [70, 137] on span "Anexar PDF" at bounding box center [70, 142] width 39 height 20
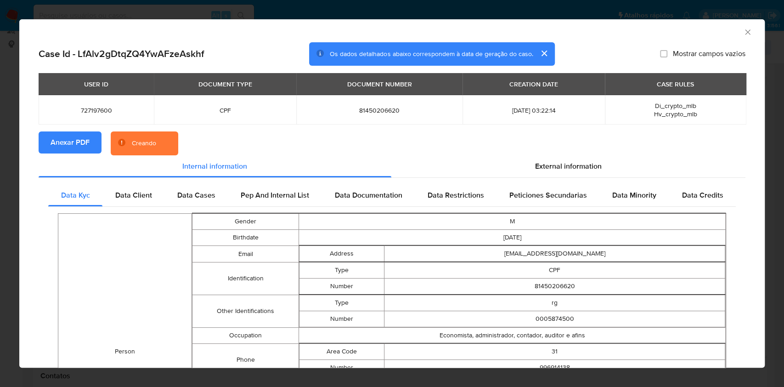
click at [1, 156] on div "AML Data Collector Case Id - LfAlv2gDtqZQ4YwAFzeAskhf Os dados detalhados abaix…" at bounding box center [392, 193] width 784 height 387
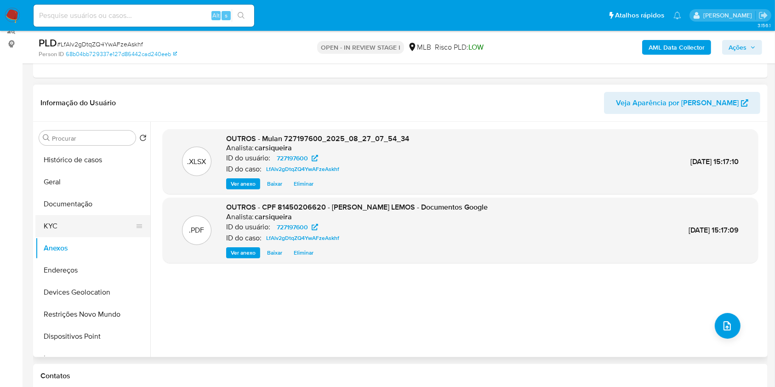
click at [61, 222] on button "KYC" at bounding box center [89, 226] width 108 height 22
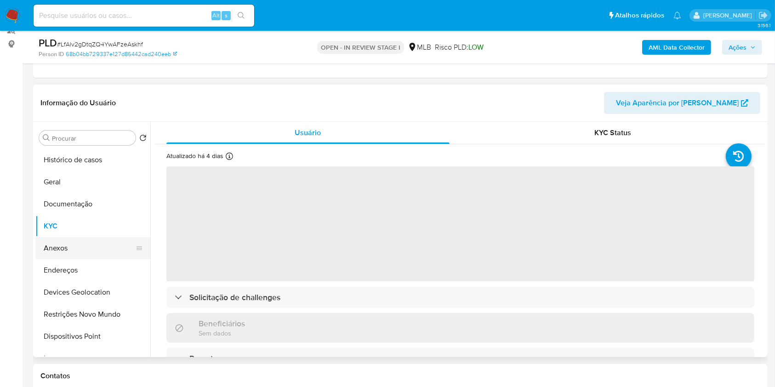
click at [77, 255] on button "Anexos" at bounding box center [89, 248] width 108 height 22
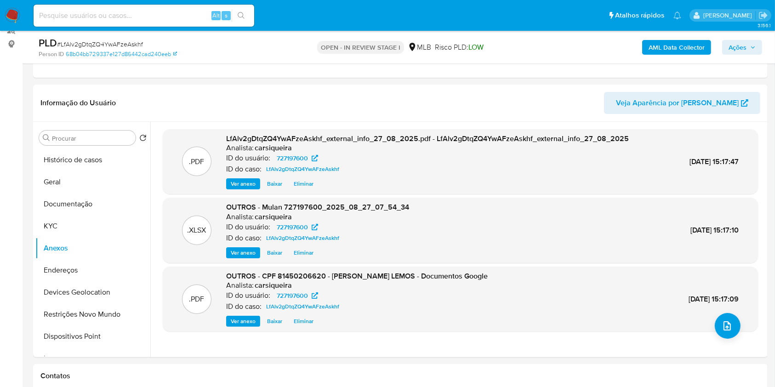
click at [738, 38] on div "AML Data Collector Ações" at bounding box center [642, 47] width 238 height 22
click at [750, 45] on icon "button" at bounding box center [753, 48] width 6 height 6
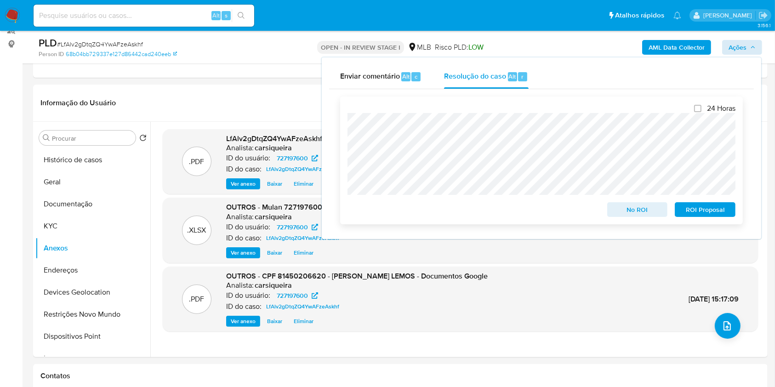
click at [632, 207] on span "No ROI" at bounding box center [637, 209] width 48 height 13
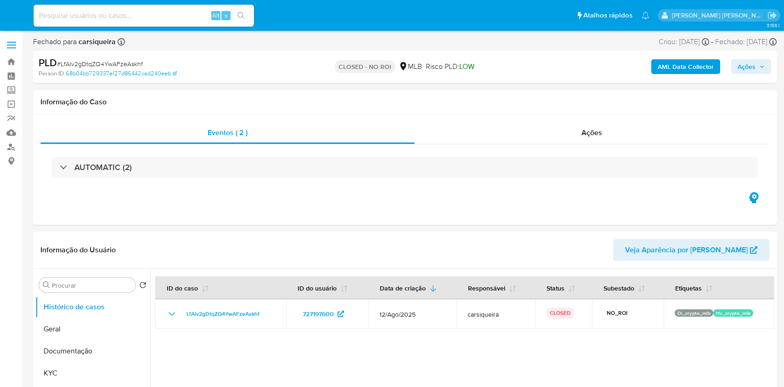
select select "10"
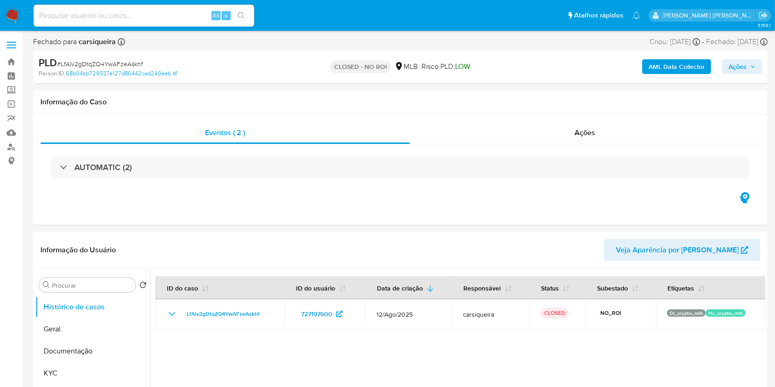
click at [17, 12] on img at bounding box center [13, 16] width 16 height 16
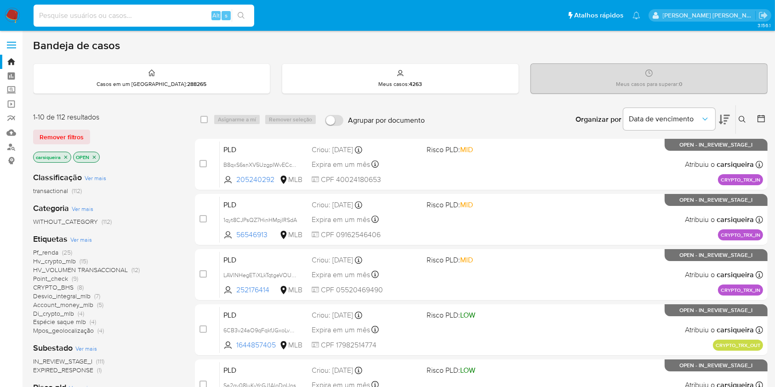
click at [187, 14] on input at bounding box center [144, 16] width 221 height 12
paste input "XkcBAYaXkYAlvD63tlXlpDWn"
type input "XkcBAYaXkYAlvD63tlXlpDWn"
click at [242, 18] on icon "search-icon" at bounding box center [241, 15] width 7 height 7
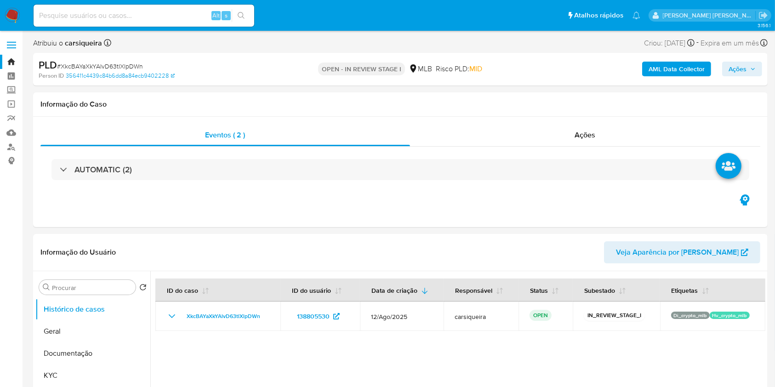
select select "10"
click at [162, 12] on input at bounding box center [144, 16] width 221 height 12
paste input "c0SYBwezpIB8oscZF5Swi5OG"
type input "c0SYBwezpIB8oscZF5Swi5OG"
select select "10"
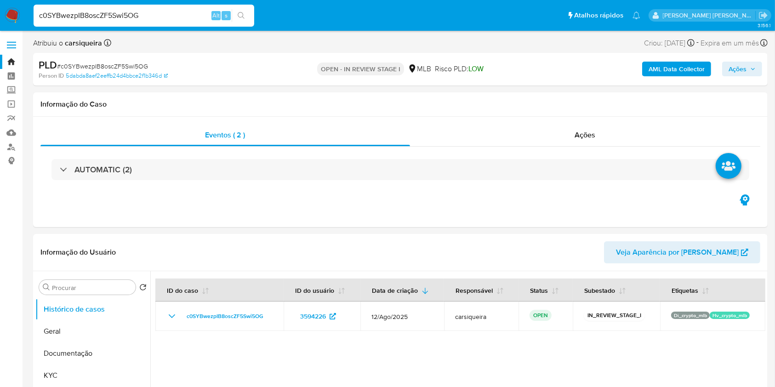
click at [182, 19] on input "c0SYBwezpIB8oscZF5Swi5OG" at bounding box center [144, 16] width 221 height 12
paste input
type input "c0SYBwezpIB8oscZF5Swi5OG"
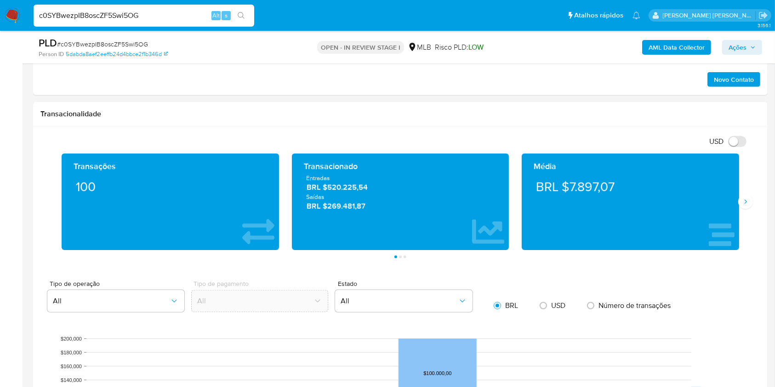
scroll to position [607, 0]
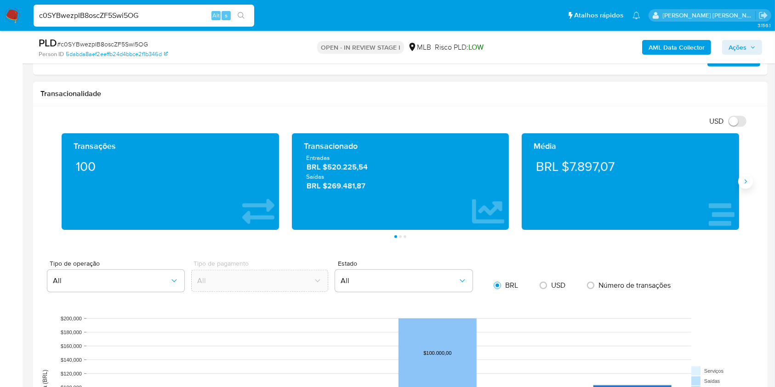
click at [745, 181] on icon "Siguiente" at bounding box center [745, 181] width 7 height 7
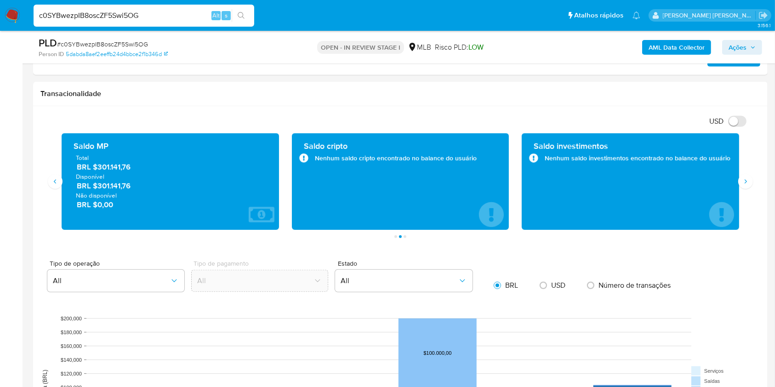
click at [0, 162] on aside "Bandeja Painel Screening Pesquisa em Listas Watchlist Ferramentas Operações em …" at bounding box center [11, 321] width 23 height 1856
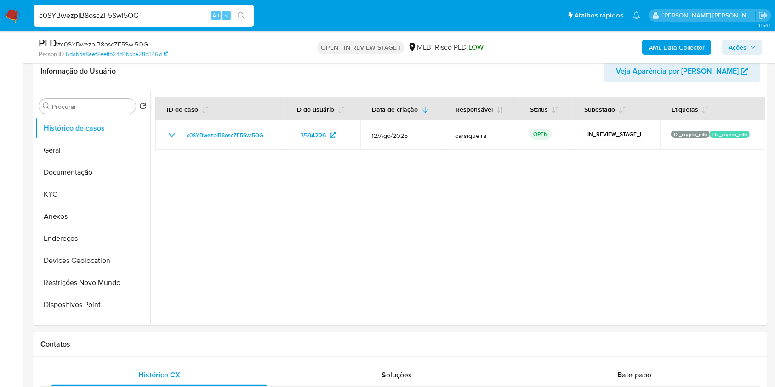
scroll to position [142, 0]
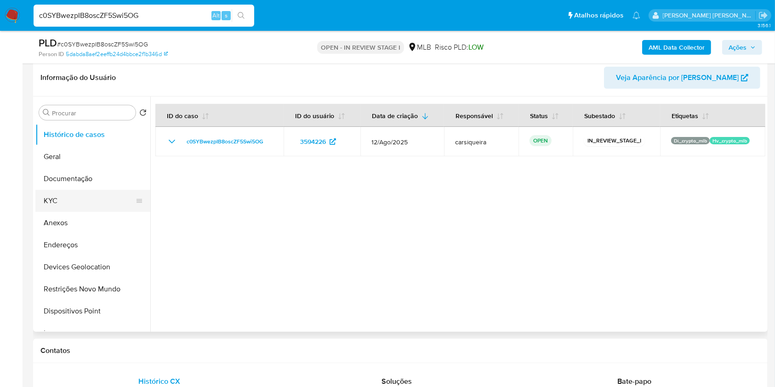
click at [68, 197] on button "KYC" at bounding box center [89, 201] width 108 height 22
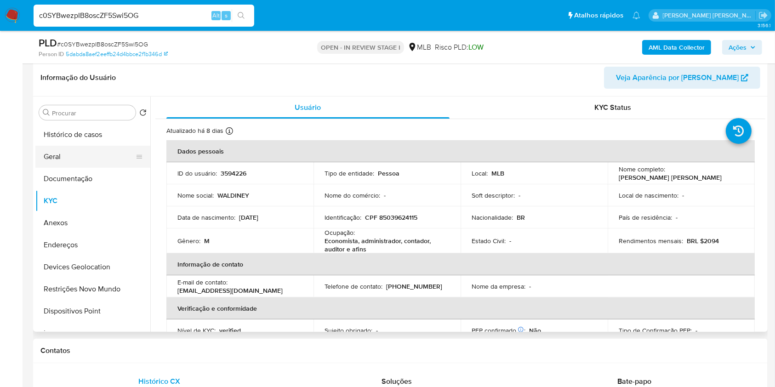
click at [91, 156] on button "Geral" at bounding box center [89, 157] width 108 height 22
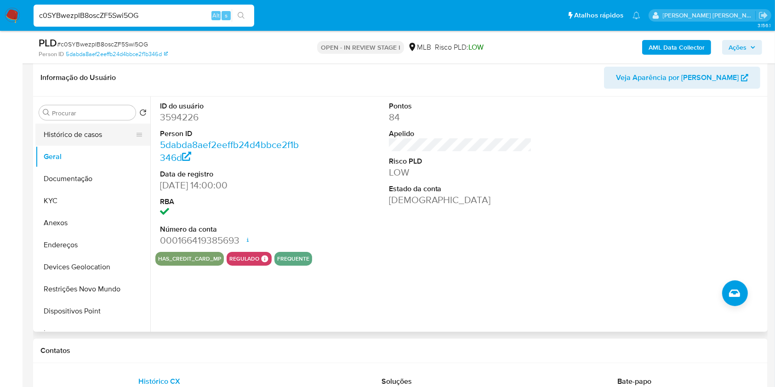
click at [82, 136] on button "Histórico de casos" at bounding box center [89, 135] width 108 height 22
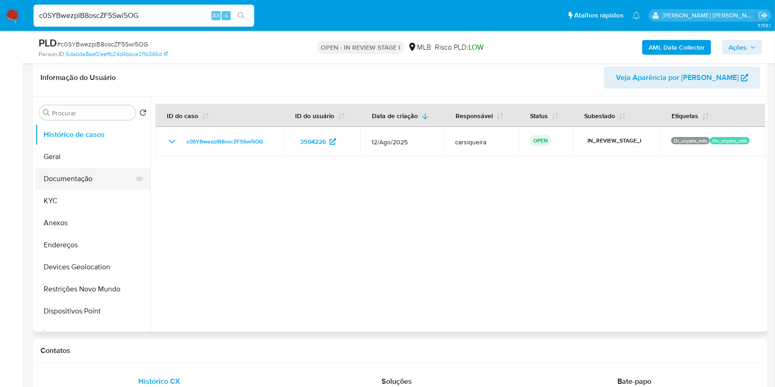
click at [102, 178] on button "Documentação" at bounding box center [89, 179] width 108 height 22
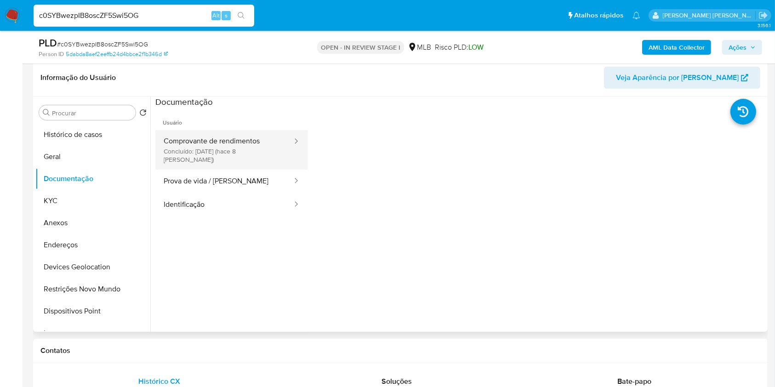
click at [201, 154] on button "Comprovante de rendimentos Concluído: 19/08/2025 (hace 8 días)" at bounding box center [224, 150] width 138 height 40
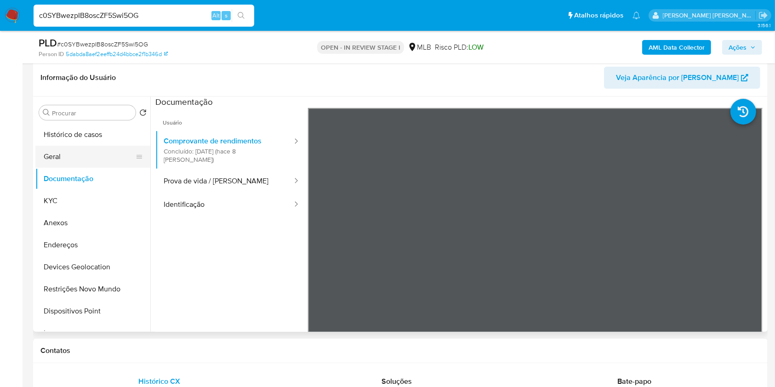
click at [74, 161] on button "Geral" at bounding box center [89, 157] width 108 height 22
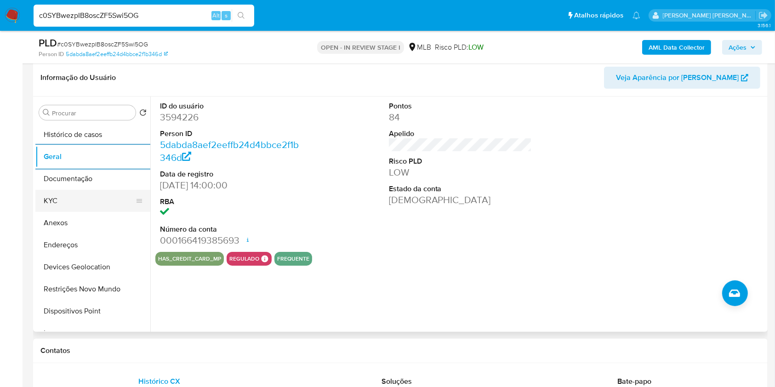
click at [67, 195] on button "KYC" at bounding box center [89, 201] width 108 height 22
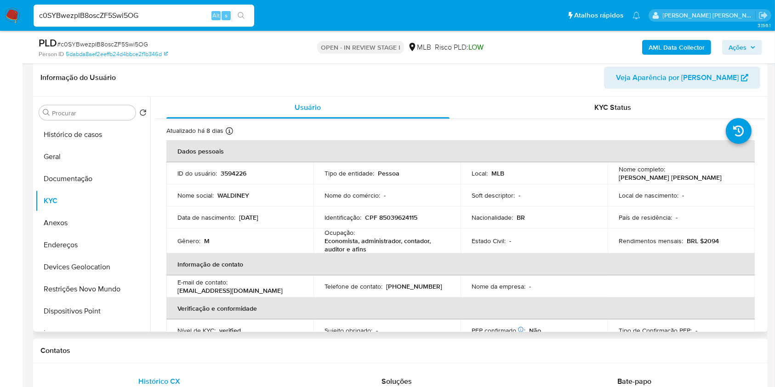
scroll to position [393, 0]
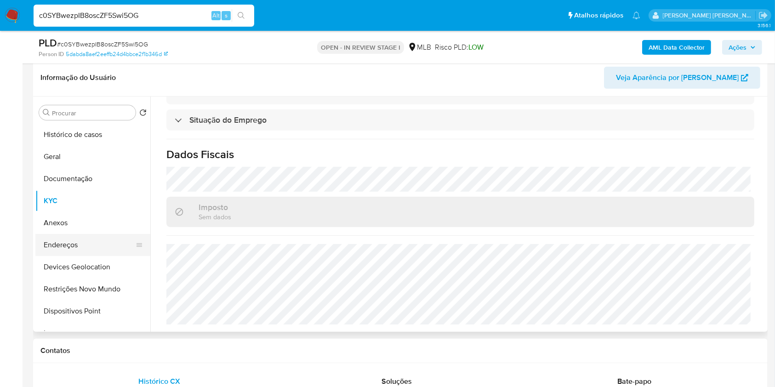
click at [85, 239] on button "Endereços" at bounding box center [89, 245] width 108 height 22
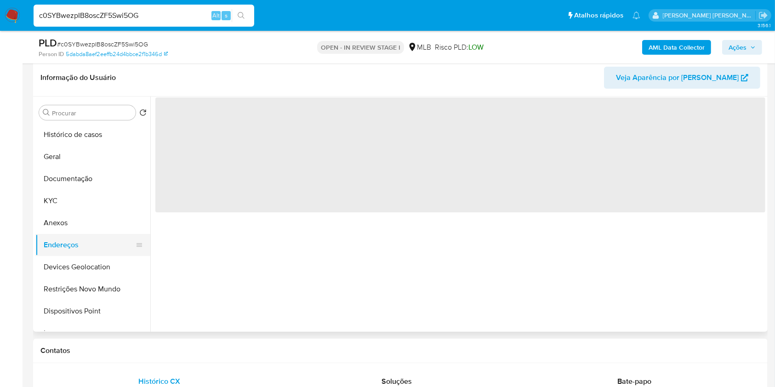
scroll to position [0, 0]
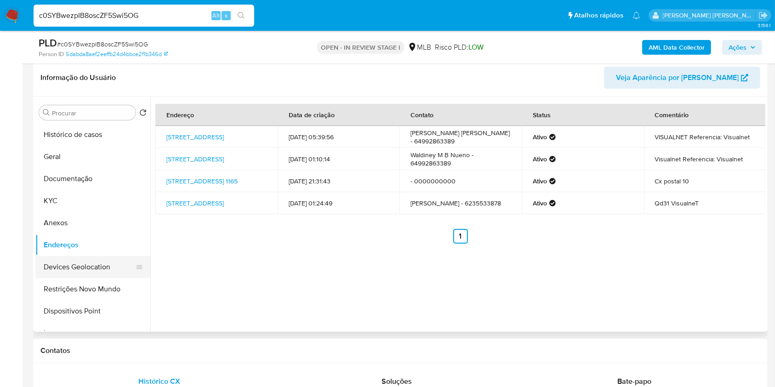
click at [101, 261] on button "Devices Geolocation" at bounding box center [89, 267] width 108 height 22
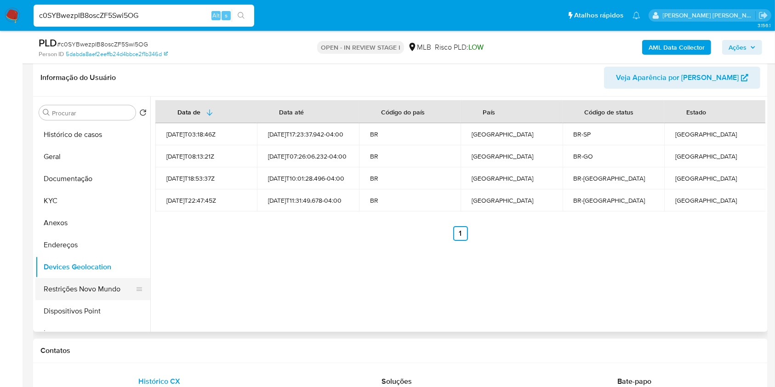
click at [82, 289] on button "Restrições Novo Mundo" at bounding box center [89, 289] width 108 height 22
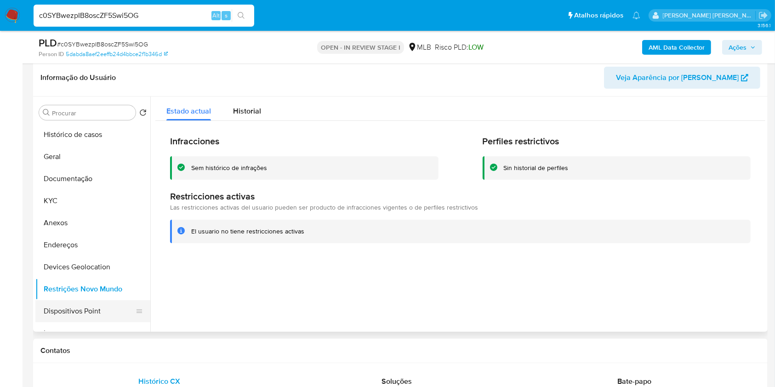
click at [103, 314] on button "Dispositivos Point" at bounding box center [89, 311] width 108 height 22
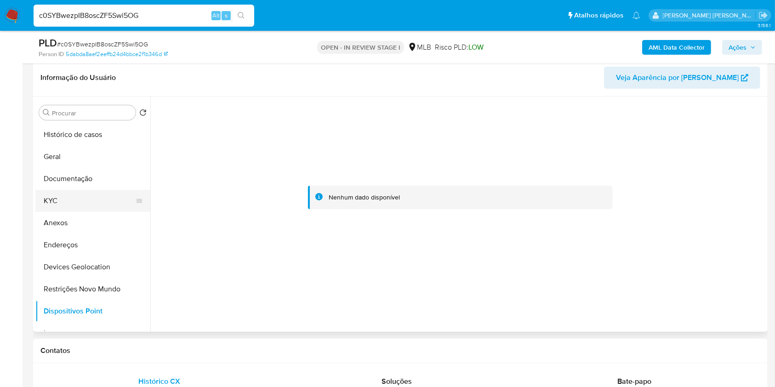
click at [94, 199] on button "KYC" at bounding box center [89, 201] width 108 height 22
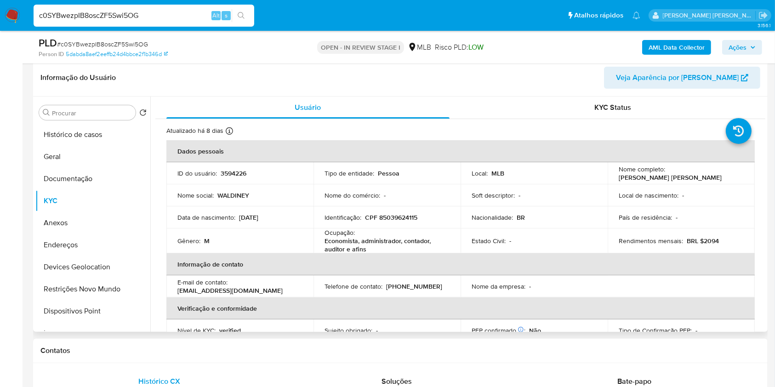
click at [389, 217] on p "CPF 85039624115" at bounding box center [391, 217] width 52 height 8
copy p "85039624115"
click at [677, 176] on p "Waldiney Machado Borges Bueno" at bounding box center [669, 177] width 103 height 8
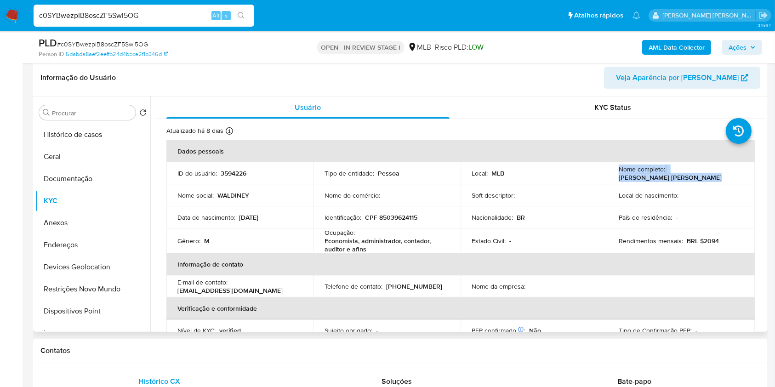
click at [677, 176] on p "Waldiney Machado Borges Bueno" at bounding box center [669, 177] width 103 height 8
copy div "Nome completo : Waldiney Machado Borges Bueno"
click at [401, 217] on p "CPF 85039624115" at bounding box center [391, 217] width 52 height 8
copy p "85039624115"
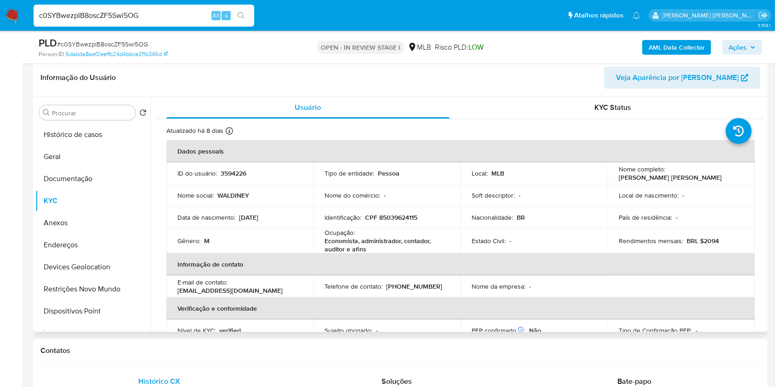
click at [282, 214] on div "Data de nascimento : 22/08/1979" at bounding box center [239, 217] width 125 height 8
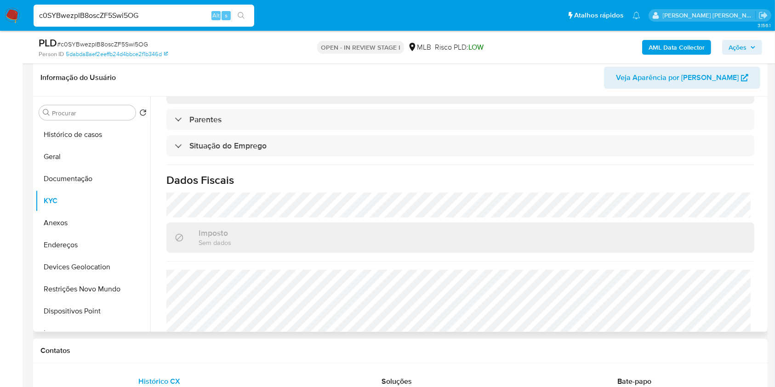
scroll to position [392, 0]
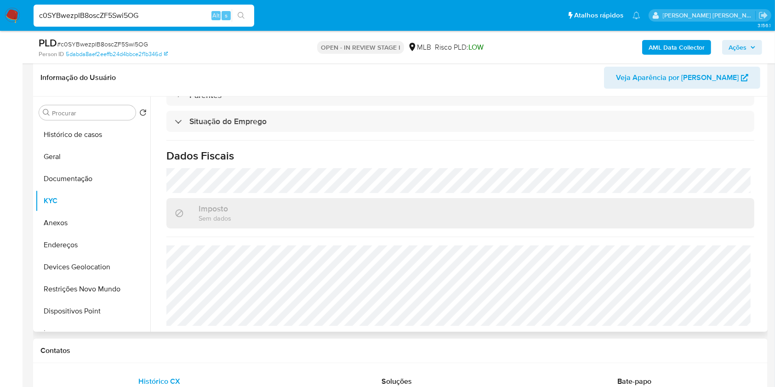
click at [700, 166] on div "Atualizado há 8 dias Criado: 09/03/2020 18:51:56 Atualizado: 19/08/2025 15:19:1…" at bounding box center [460, 30] width 610 height 607
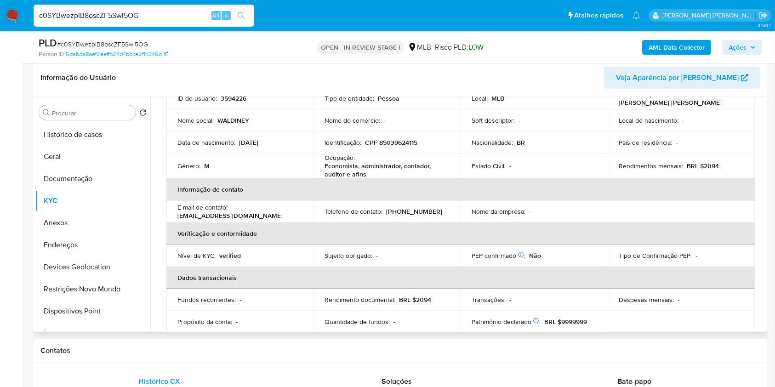
scroll to position [24, 0]
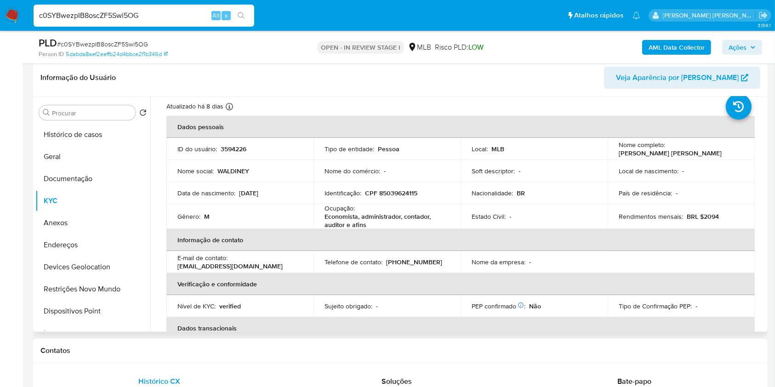
click at [393, 189] on p "CPF 85039624115" at bounding box center [391, 193] width 52 height 8
copy p "85039624115"
click at [82, 222] on button "Anexos" at bounding box center [89, 223] width 108 height 22
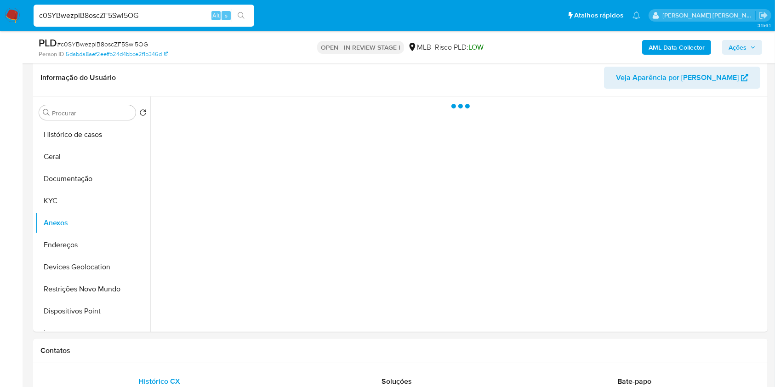
click at [690, 48] on b "AML Data Collector" at bounding box center [676, 47] width 56 height 15
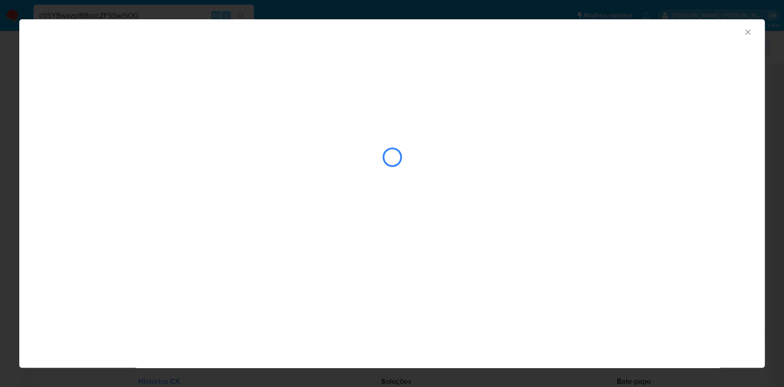
click at [0, 144] on div "AML Data Collector" at bounding box center [392, 193] width 784 height 387
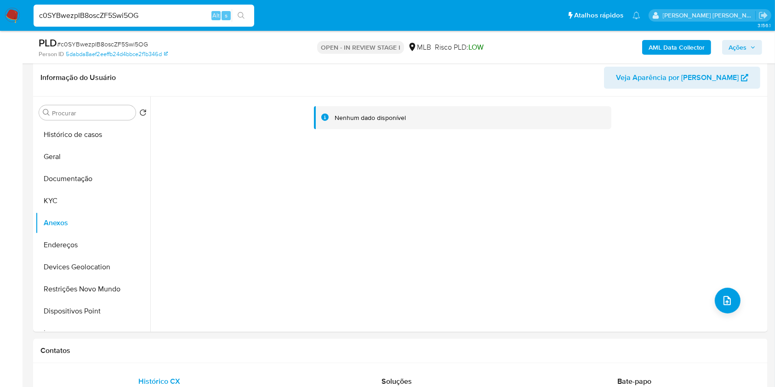
click at [669, 50] on b "AML Data Collector" at bounding box center [676, 47] width 56 height 15
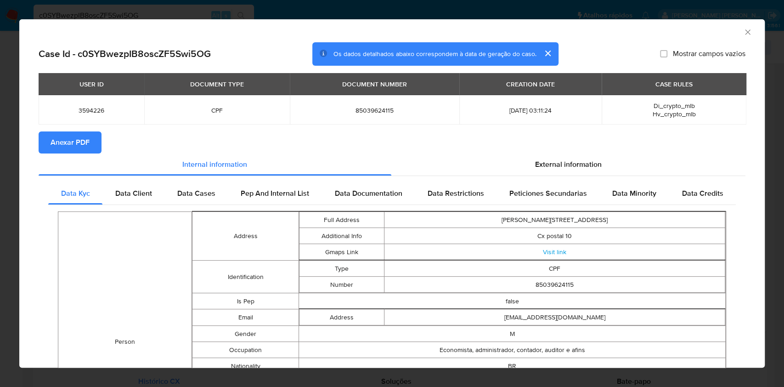
click at [89, 142] on button "Anexar PDF" at bounding box center [70, 142] width 63 height 22
click at [366, 107] on span "85039624115" at bounding box center [375, 110] width 148 height 8
copy span "85039624115"
click at [0, 275] on div "AML Data Collector Case Id - c0SYBwezpIB8oscZF5Swi5OG Os dados detalhados abaix…" at bounding box center [392, 193] width 784 height 387
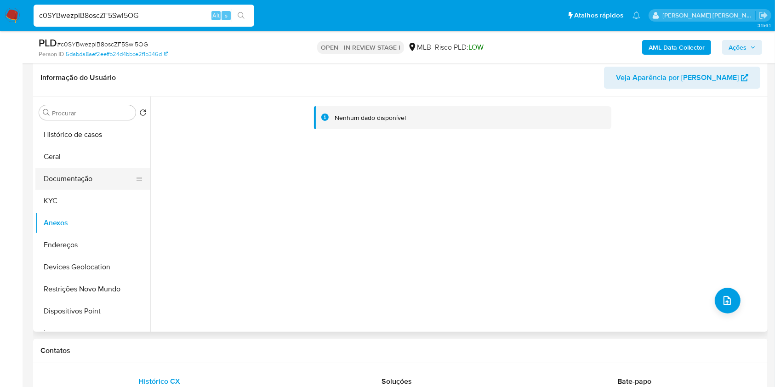
click at [98, 175] on button "Documentação" at bounding box center [89, 179] width 108 height 22
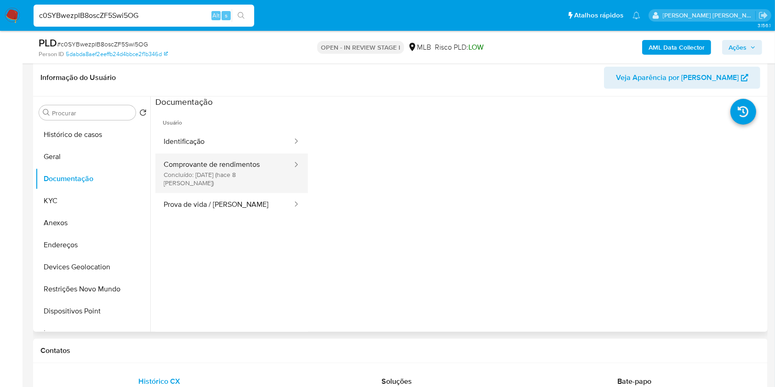
click at [238, 166] on button "Comprovante de rendimentos Concluído: 19/08/2025 (hace 8 días)" at bounding box center [224, 173] width 138 height 40
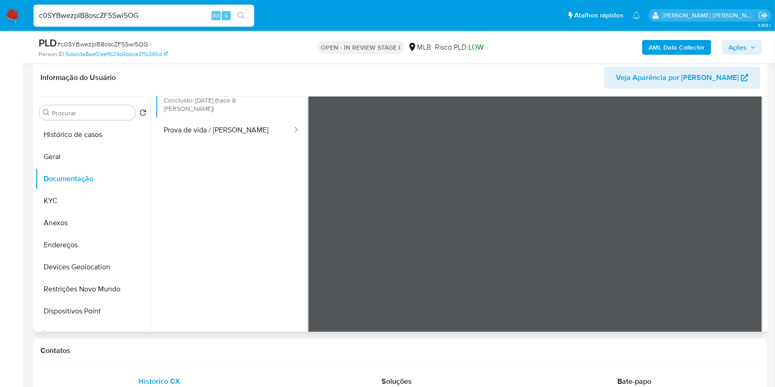
scroll to position [80, 0]
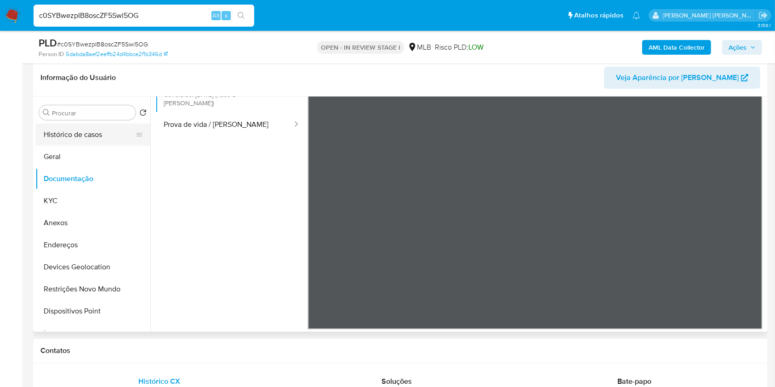
click at [107, 133] on button "Histórico de casos" at bounding box center [89, 135] width 108 height 22
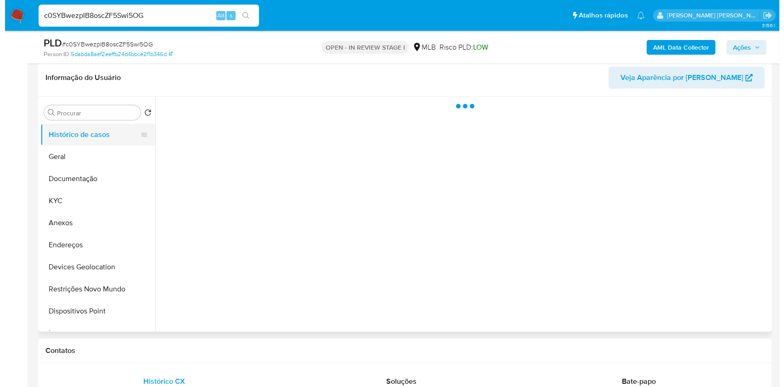
scroll to position [0, 0]
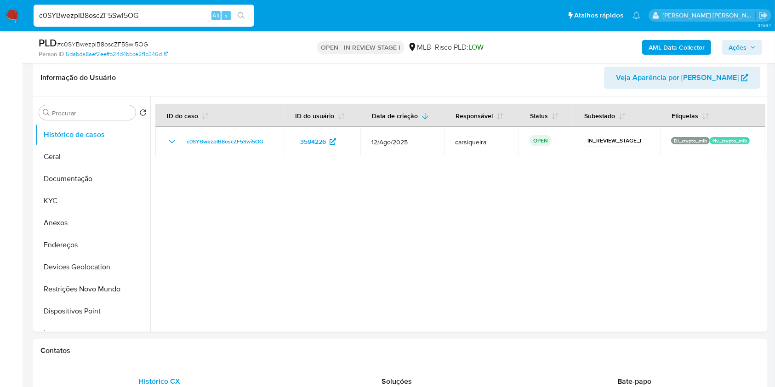
click at [738, 51] on span "Ações" at bounding box center [737, 47] width 18 height 15
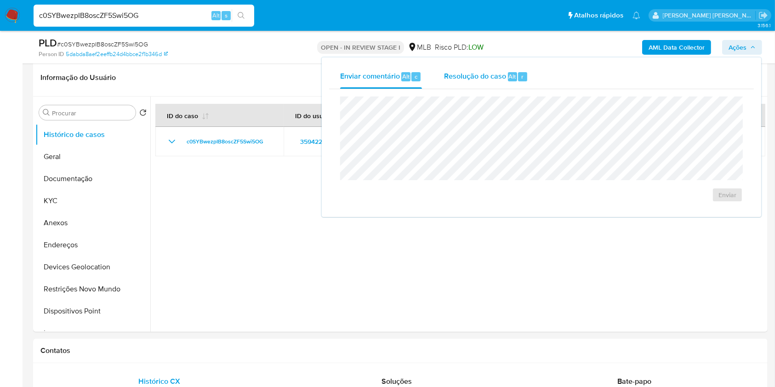
click at [519, 77] on div "r" at bounding box center [522, 76] width 9 height 9
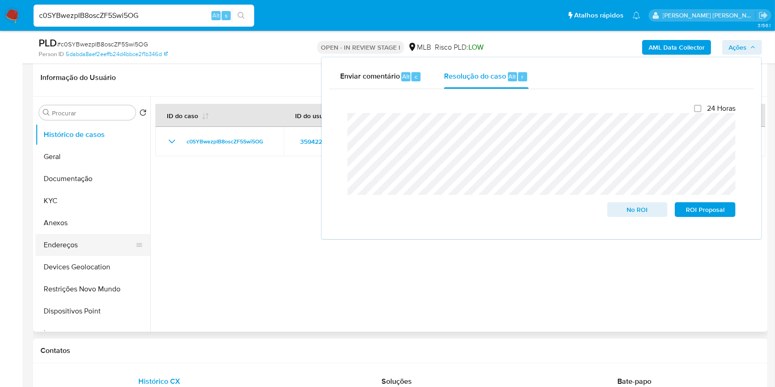
click at [60, 234] on button "Endereços" at bounding box center [89, 245] width 108 height 22
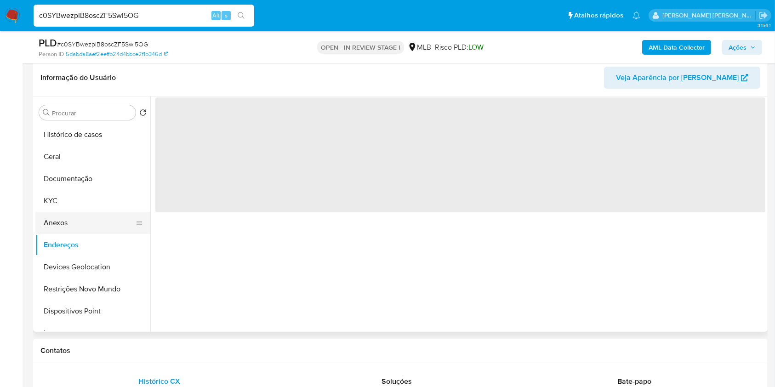
click at [75, 227] on button "Anexos" at bounding box center [89, 223] width 108 height 22
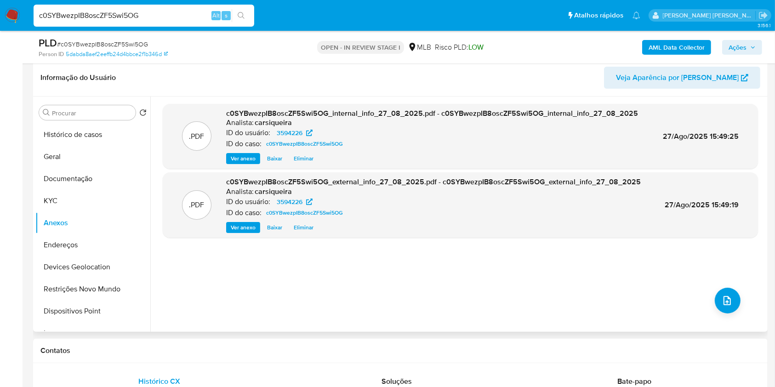
click at [707, 300] on div ".PDF c0SYBwezpIB8oscZF5Swi5OG_internal_info_27_08_2025.pdf - c0SYBwezpIB8oscZF5…" at bounding box center [460, 214] width 595 height 221
click at [721, 296] on icon "upload-file" at bounding box center [726, 300] width 11 height 11
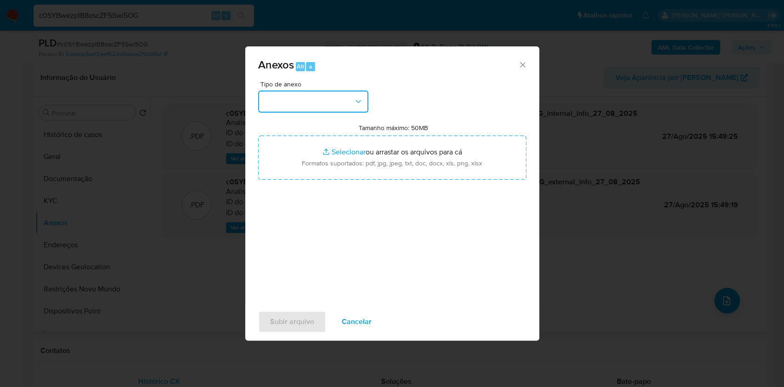
click at [348, 96] on button "button" at bounding box center [313, 102] width 110 height 22
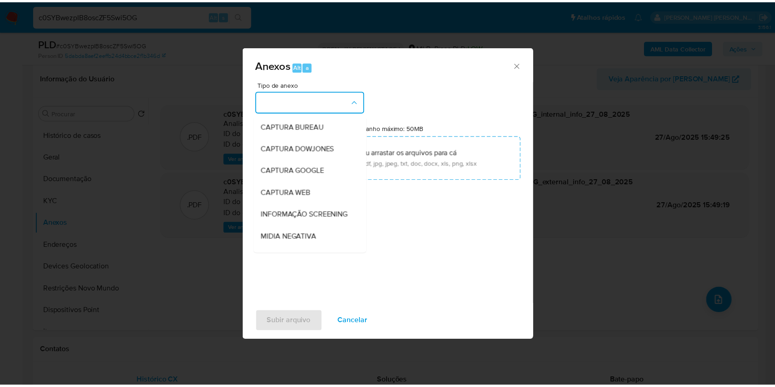
scroll to position [141, 0]
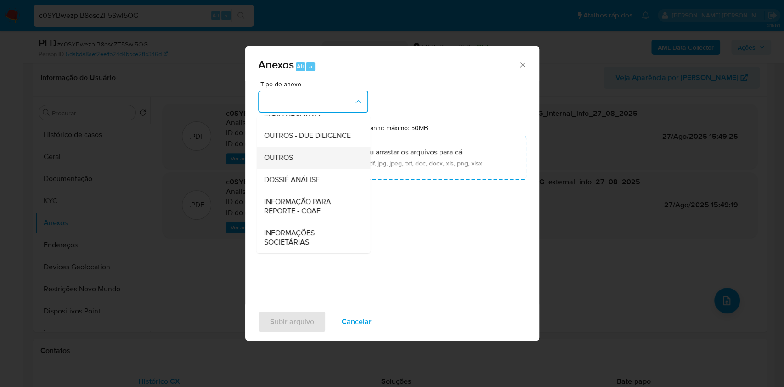
click at [285, 156] on span "OUTROS" at bounding box center [278, 157] width 29 height 9
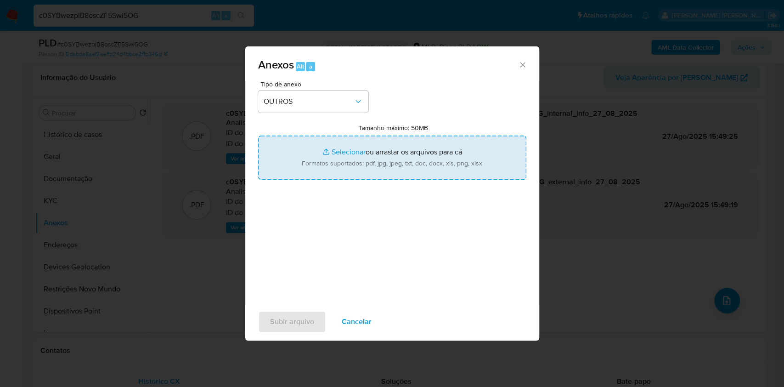
click at [345, 154] on input "Tamanho máximo: 50MB Selecionar arquivos" at bounding box center [392, 158] width 268 height 44
type input "C:\fakepath\CPF 85039624115 - WALDINEY MACHADO BORGES BUENO - Documentos Google…"
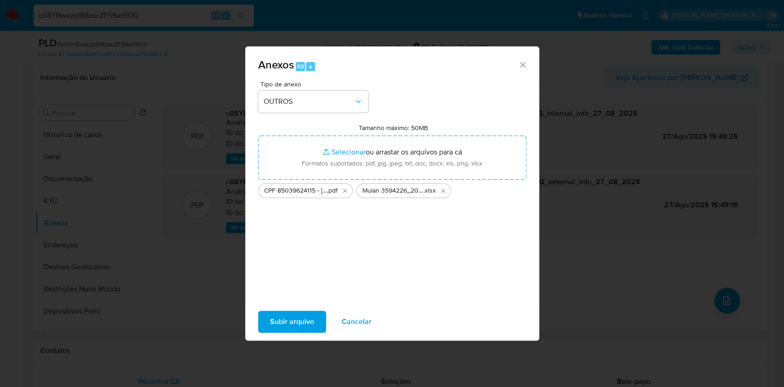
click at [300, 323] on span "Subir arquivo" at bounding box center [292, 322] width 44 height 20
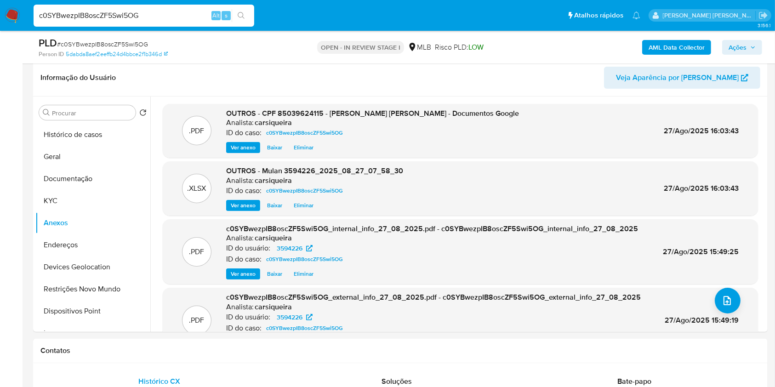
click at [745, 48] on span "Ações" at bounding box center [737, 47] width 18 height 15
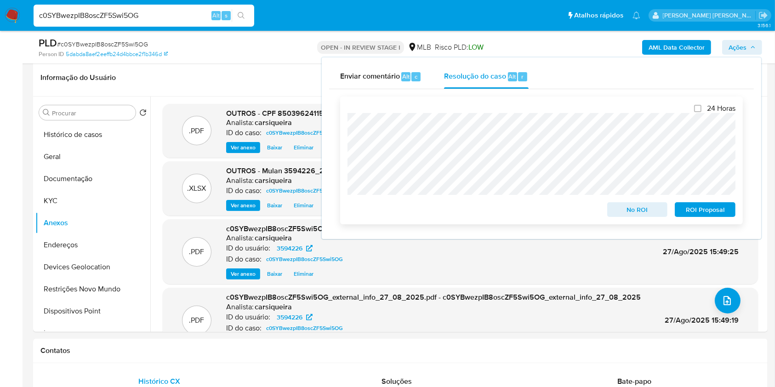
click at [638, 212] on span "No ROI" at bounding box center [637, 209] width 48 height 13
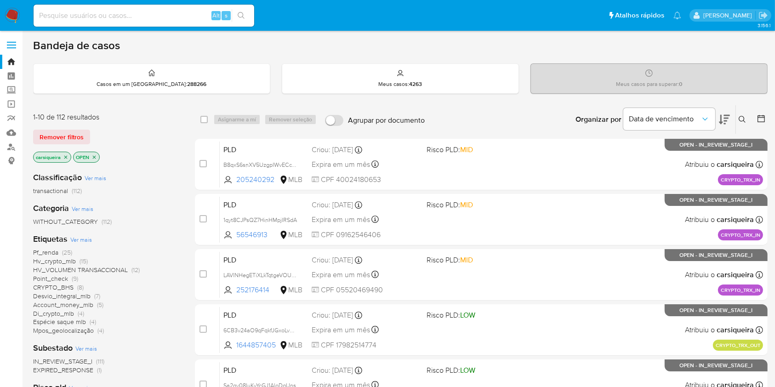
click at [92, 154] on icon "close-filter" at bounding box center [94, 157] width 6 height 6
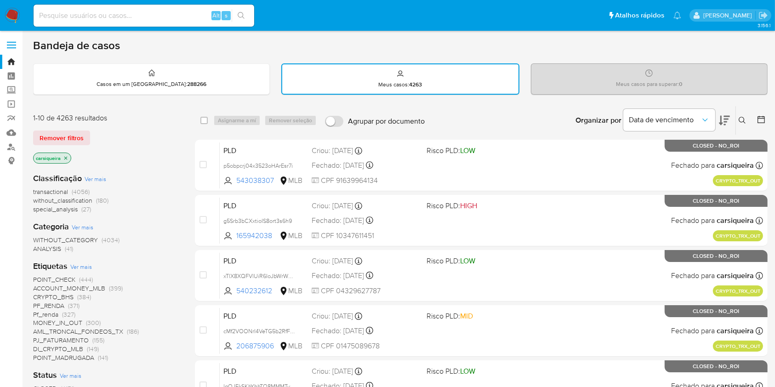
click at [760, 116] on icon at bounding box center [760, 119] width 7 height 7
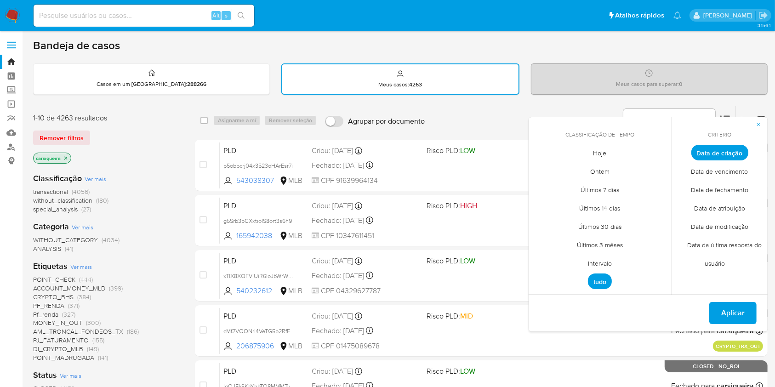
click at [726, 187] on span "Data de fechamento" at bounding box center [719, 190] width 77 height 19
click at [606, 151] on span "Hoje" at bounding box center [600, 153] width 33 height 19
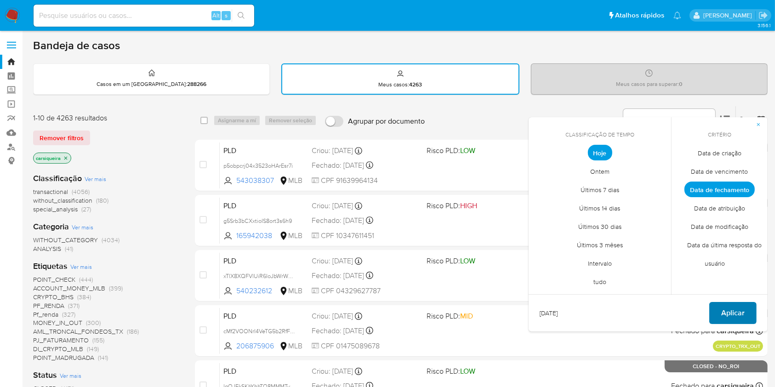
click at [747, 313] on button "Aplicar" at bounding box center [732, 313] width 47 height 22
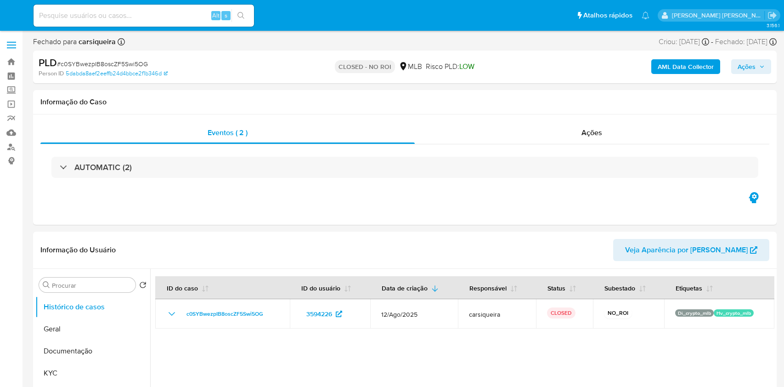
select select "10"
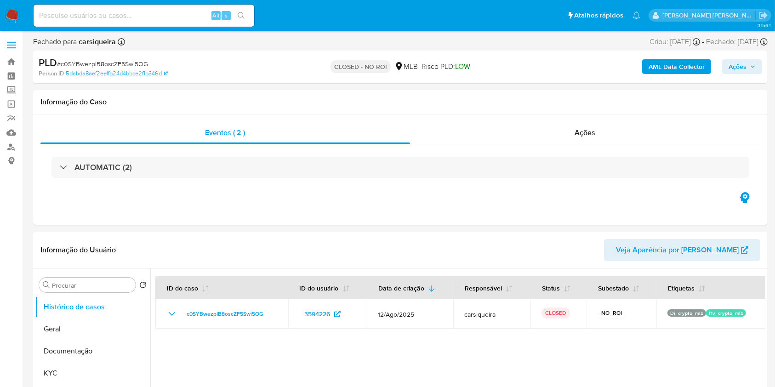
click at [12, 18] on img at bounding box center [13, 16] width 16 height 16
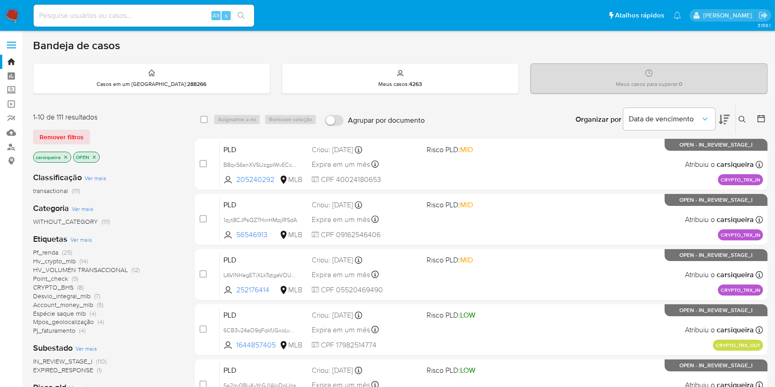
click at [165, 272] on div "Pf_renda (25) Hv_crypto_mlb (14) HV_VOLUMEN TRANSACCIONAL (12) Point_check (9) …" at bounding box center [106, 291] width 147 height 87
click at [108, 17] on input at bounding box center [144, 16] width 221 height 12
paste input "B8qxS6snXV5UzgpIWvECcTsr"
type input "B8qxS6snXV5UzgpIWvECcTsr"
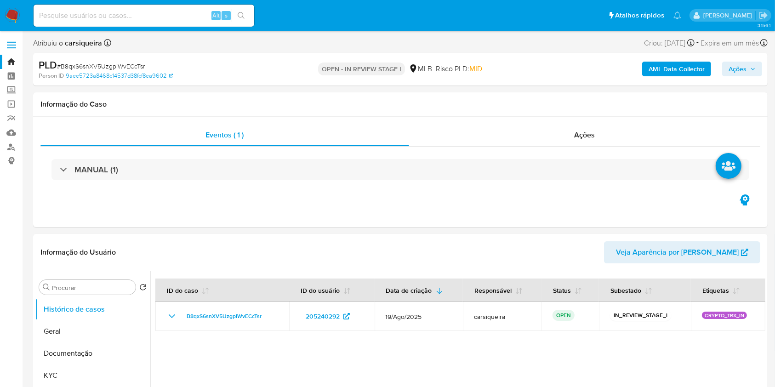
select select "10"
click at [762, 14] on icon "Sair" at bounding box center [763, 15] width 8 height 7
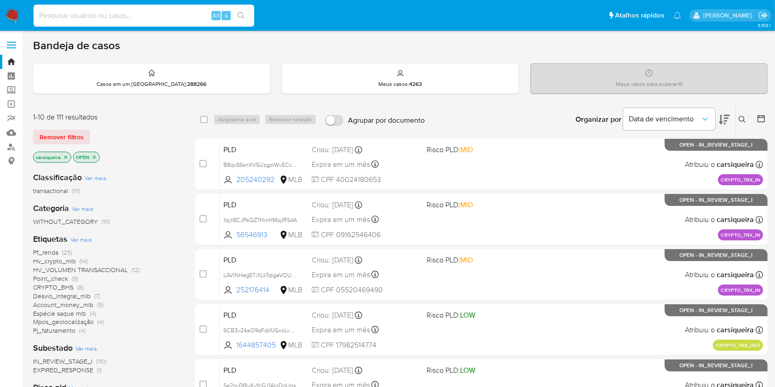
click at [143, 11] on input at bounding box center [144, 16] width 221 height 12
paste input "B8qxS6snXV5UzgpIWvECcTsr"
type input "B8qxS6snXV5UzgpIWvECcTsr"
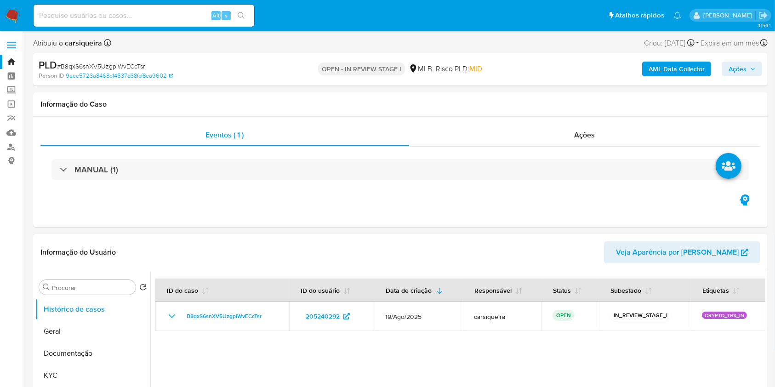
select select "10"
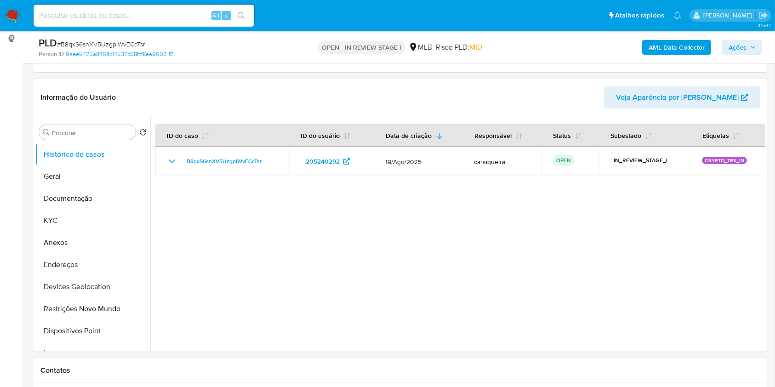
scroll to position [147, 0]
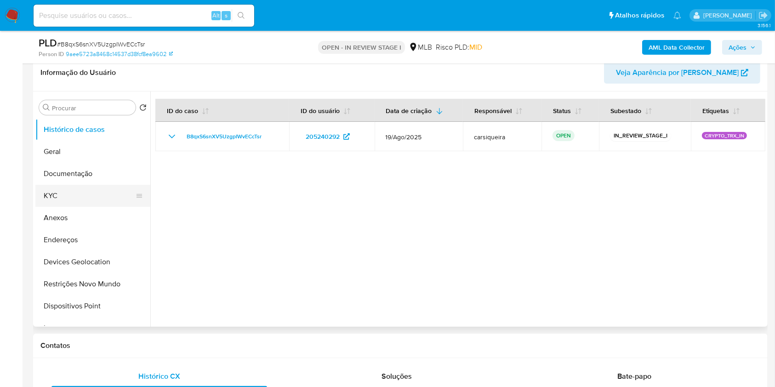
click at [65, 197] on button "KYC" at bounding box center [89, 196] width 108 height 22
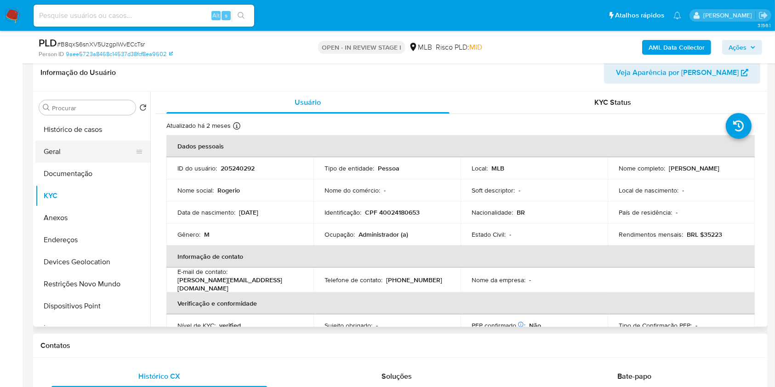
click at [95, 149] on button "Geral" at bounding box center [89, 152] width 108 height 22
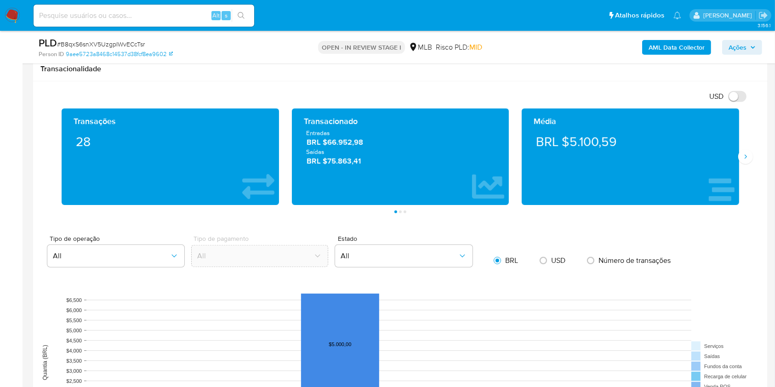
scroll to position [635, 0]
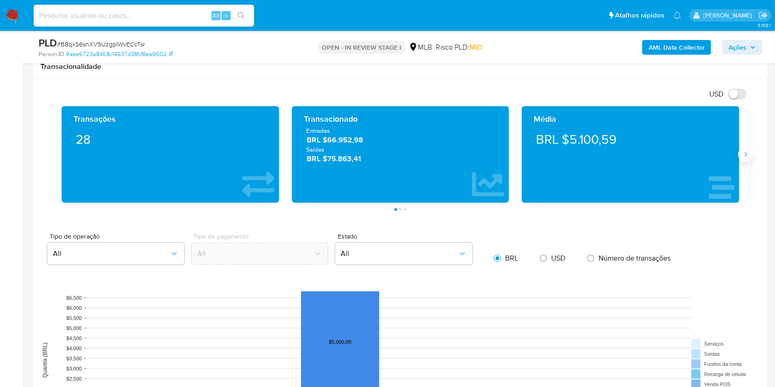
click at [746, 153] on icon "Siguiente" at bounding box center [745, 154] width 2 height 4
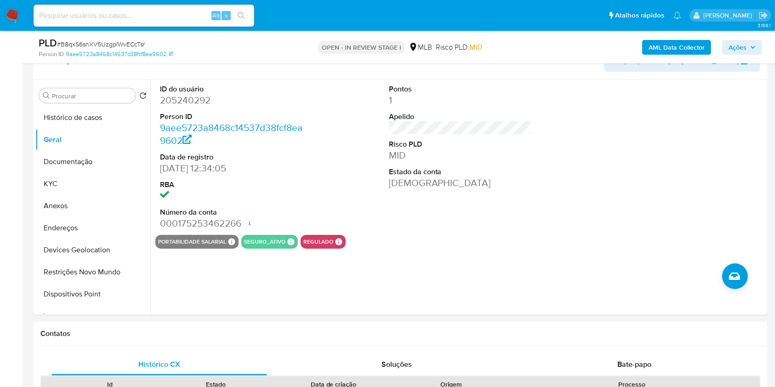
scroll to position [161, 0]
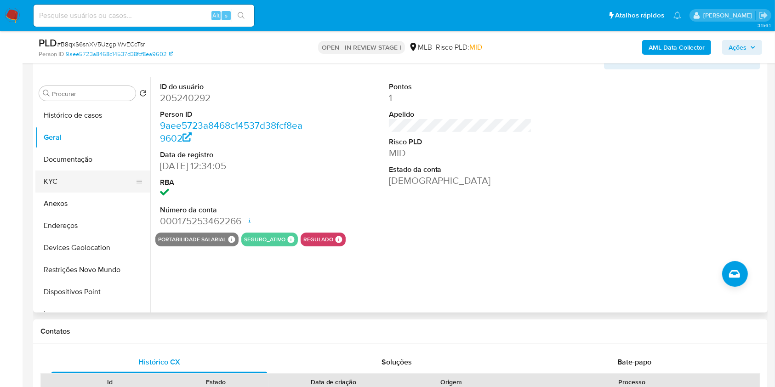
click at [89, 172] on button "KYC" at bounding box center [89, 181] width 108 height 22
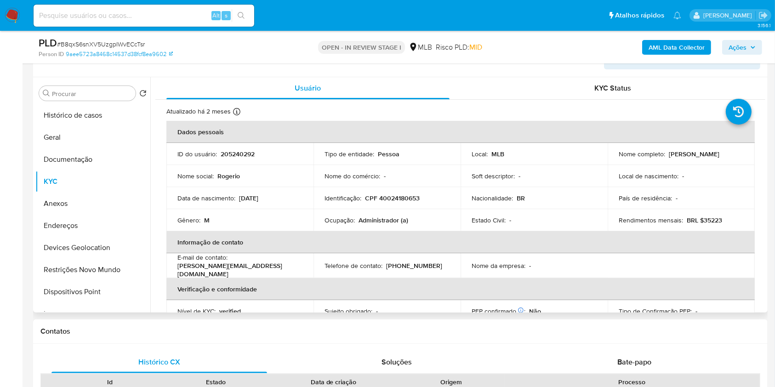
scroll to position [391, 0]
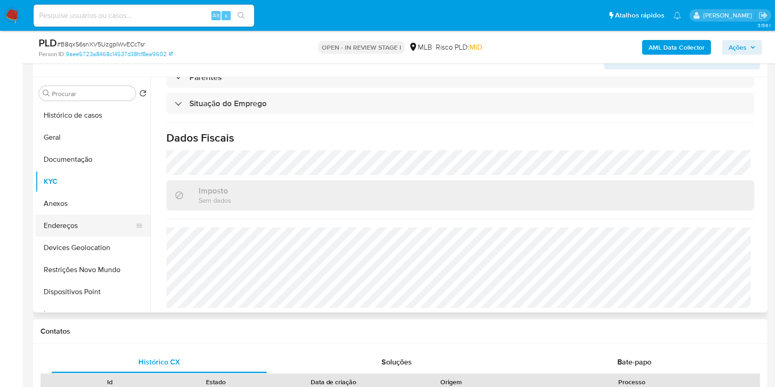
click at [91, 221] on button "Endereços" at bounding box center [89, 226] width 108 height 22
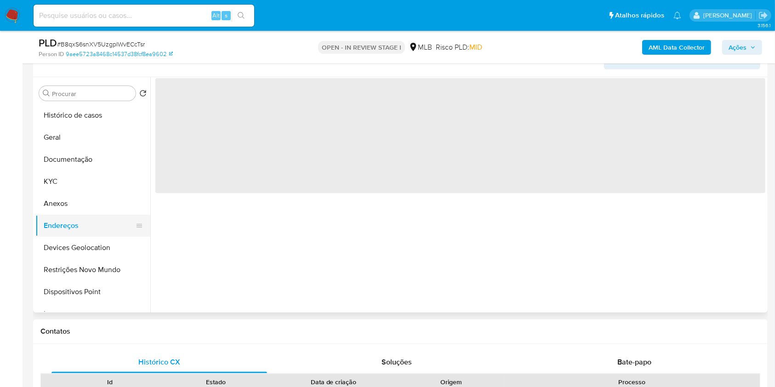
scroll to position [0, 0]
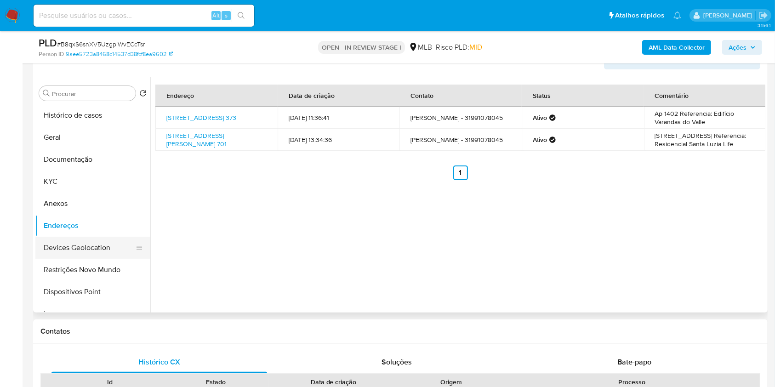
click at [103, 243] on button "Devices Geolocation" at bounding box center [89, 248] width 108 height 22
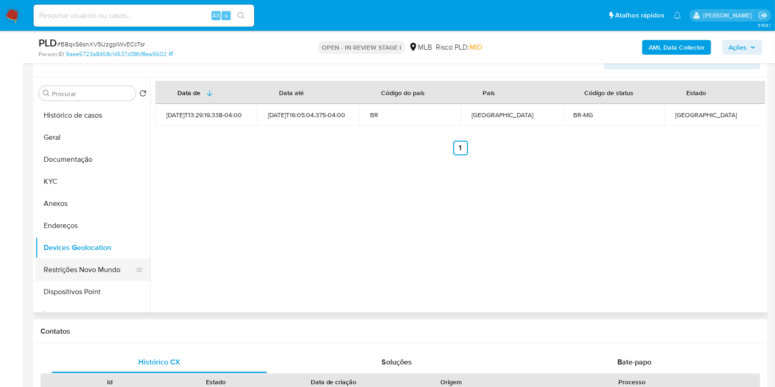
click at [94, 267] on button "Restrições Novo Mundo" at bounding box center [89, 270] width 108 height 22
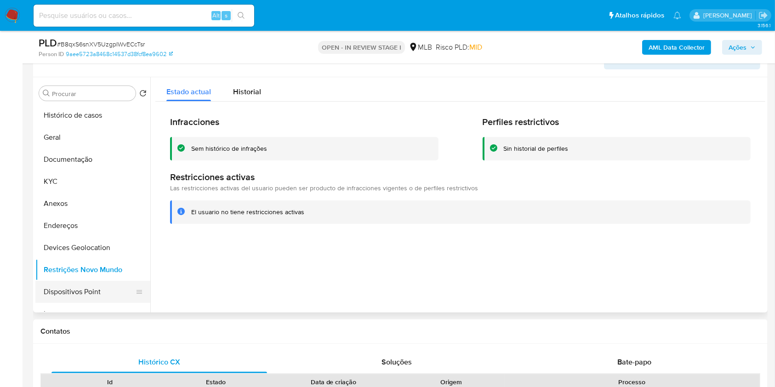
click at [120, 290] on button "Dispositivos Point" at bounding box center [89, 292] width 108 height 22
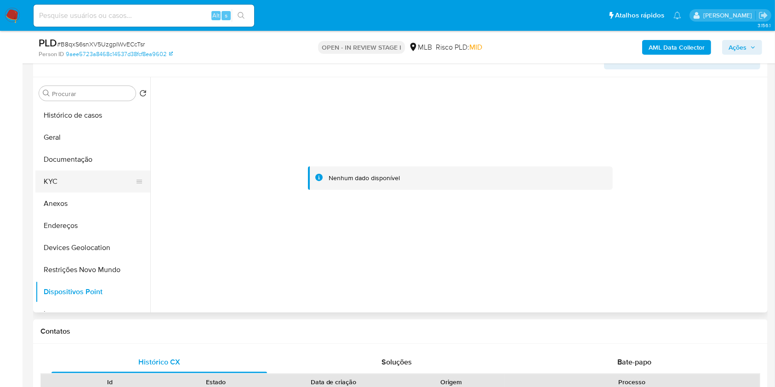
click at [72, 184] on button "KYC" at bounding box center [89, 181] width 108 height 22
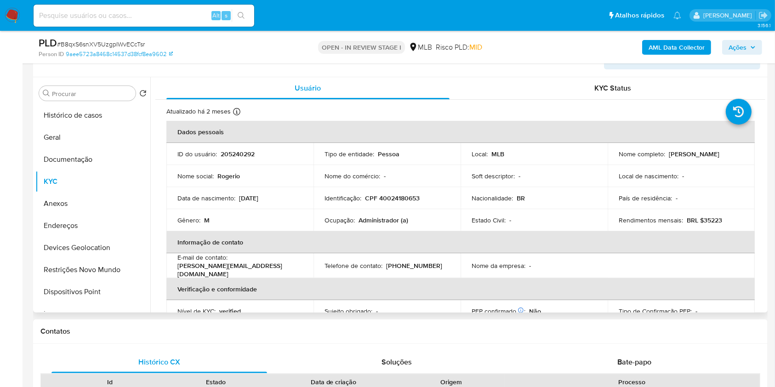
click at [403, 197] on p "CPF 40024180653" at bounding box center [392, 198] width 55 height 8
copy p "40024180653"
click at [548, 261] on div "Nome da empresa : -" at bounding box center [533, 265] width 125 height 8
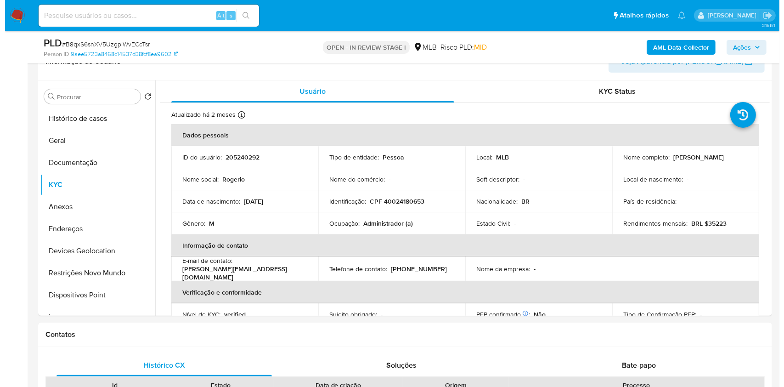
scroll to position [162, 0]
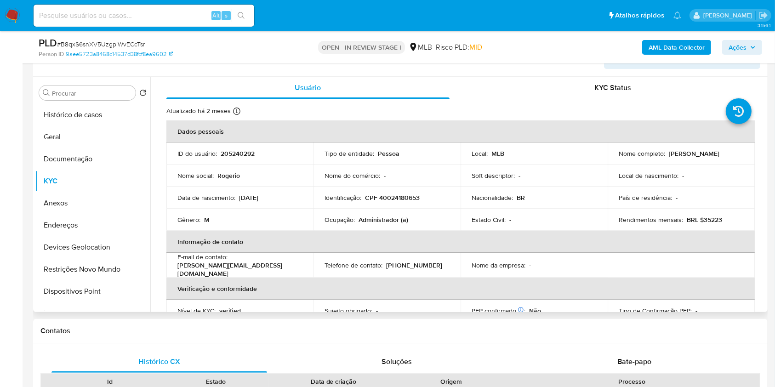
click at [399, 199] on p "CPF 40024180653" at bounding box center [392, 197] width 55 height 8
copy p "40024180653"
click at [85, 164] on button "Documentação" at bounding box center [89, 159] width 108 height 22
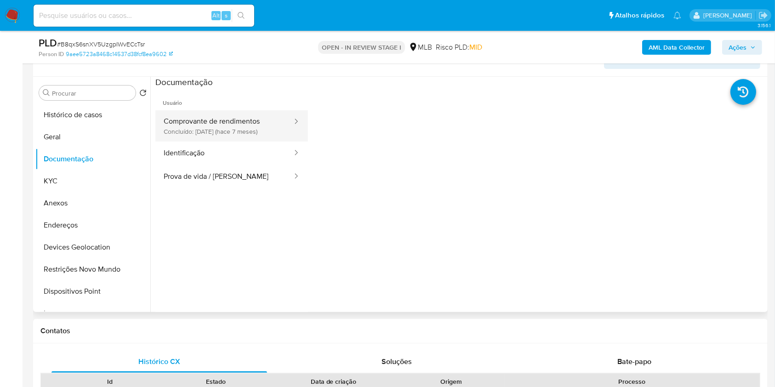
click at [202, 125] on button "Comprovante de rendimentos Concluído: 17/01/2025 (hace 7 meses)" at bounding box center [224, 125] width 138 height 31
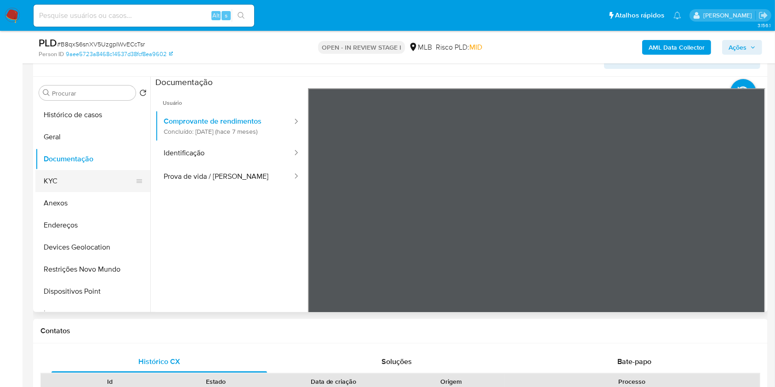
click at [80, 182] on button "KYC" at bounding box center [89, 181] width 108 height 22
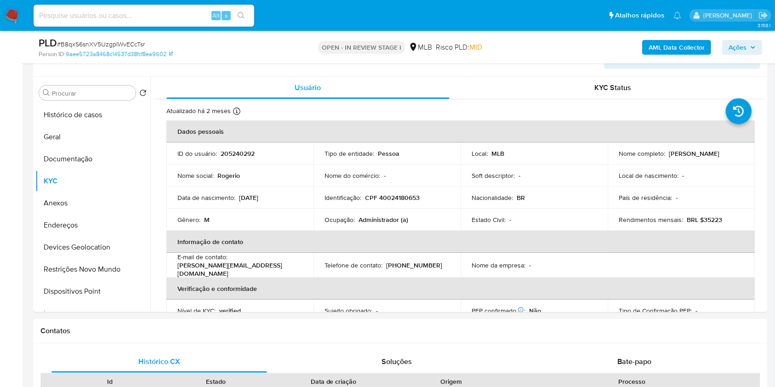
click at [733, 49] on span "Ações" at bounding box center [737, 47] width 18 height 15
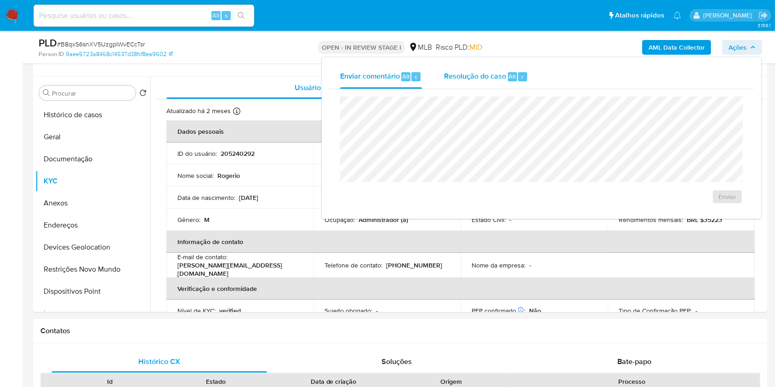
click at [494, 73] on span "Resolução do caso" at bounding box center [475, 76] width 62 height 11
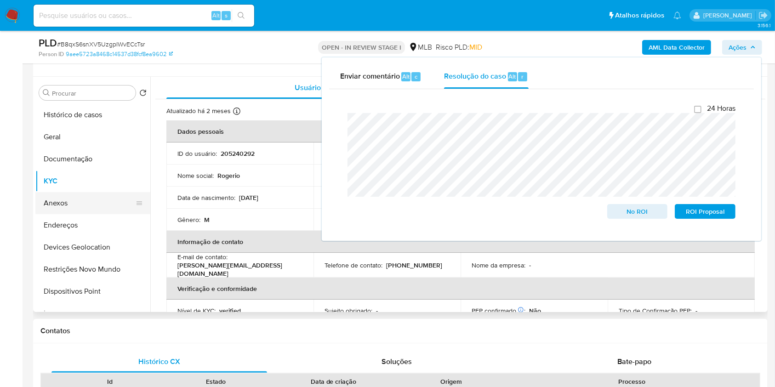
click at [70, 202] on button "Anexos" at bounding box center [89, 203] width 108 height 22
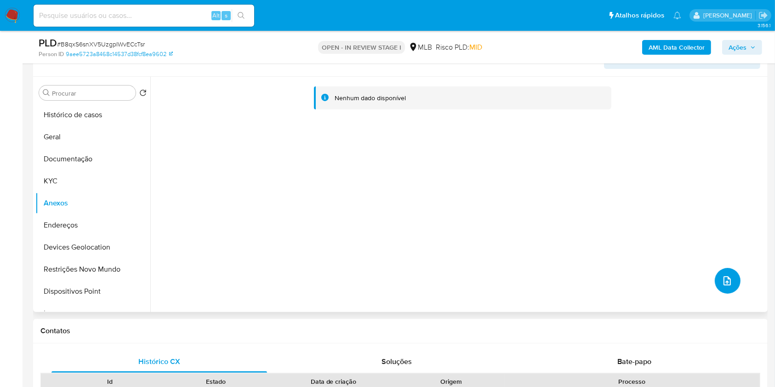
click at [730, 274] on button "upload-file" at bounding box center [728, 281] width 26 height 26
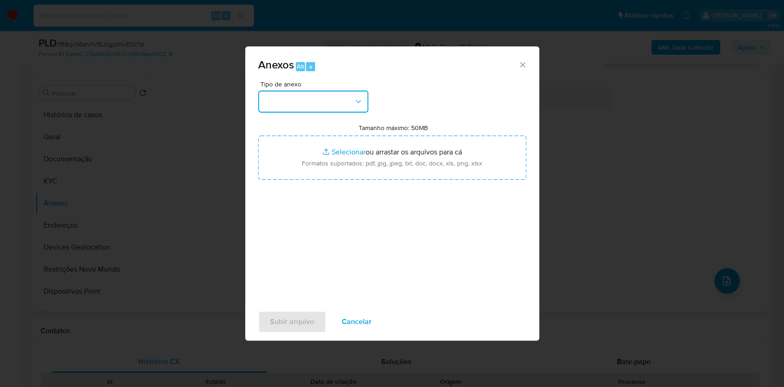
click at [316, 104] on button "button" at bounding box center [313, 102] width 110 height 22
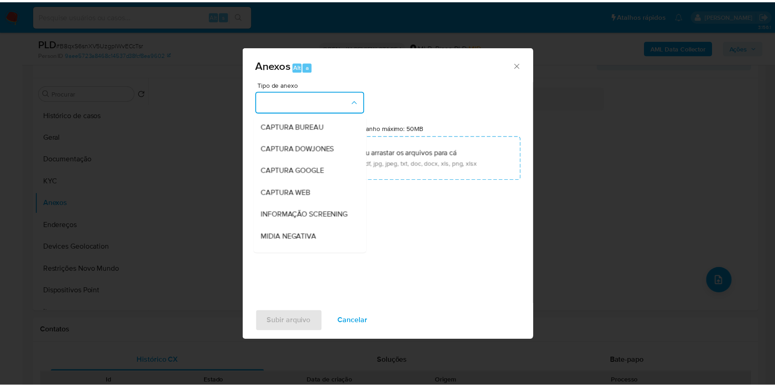
scroll to position [141, 0]
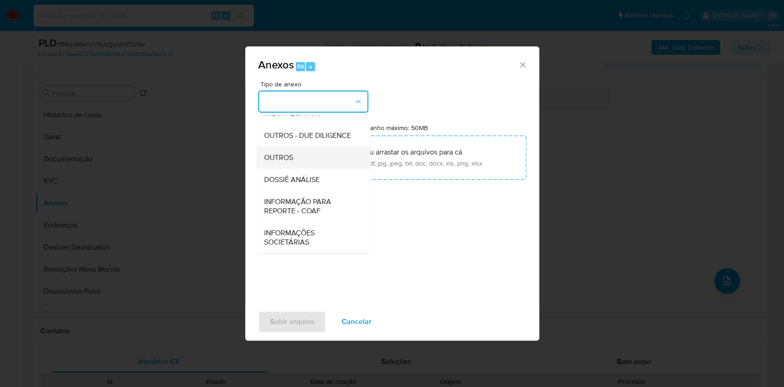
click at [300, 152] on div "OUTROS" at bounding box center [311, 158] width 94 height 22
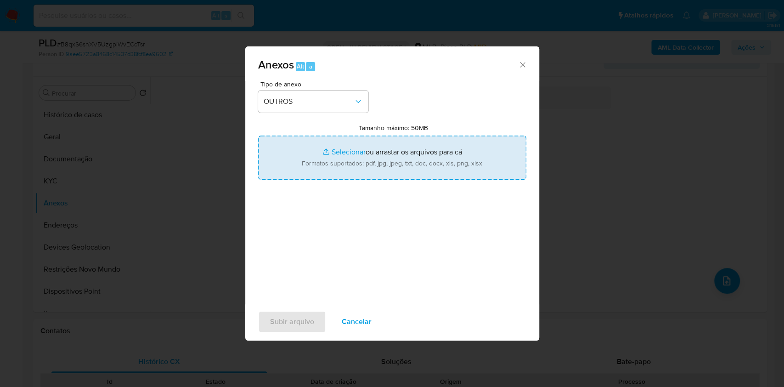
click at [338, 147] on input "Tamanho máximo: 50MB Selecionar arquivos" at bounding box center [392, 158] width 268 height 44
type input "C:\fakepath\CPF 40024180653 - ROGERIO LUIS DA CUNHA - Documentos Google.pdf"
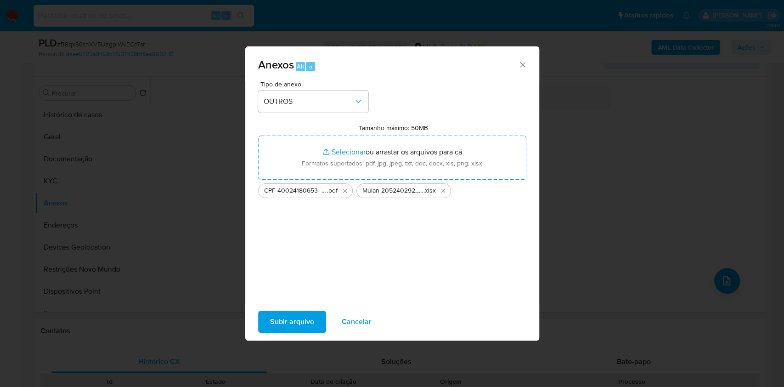
click at [286, 318] on span "Subir arquivo" at bounding box center [292, 322] width 44 height 20
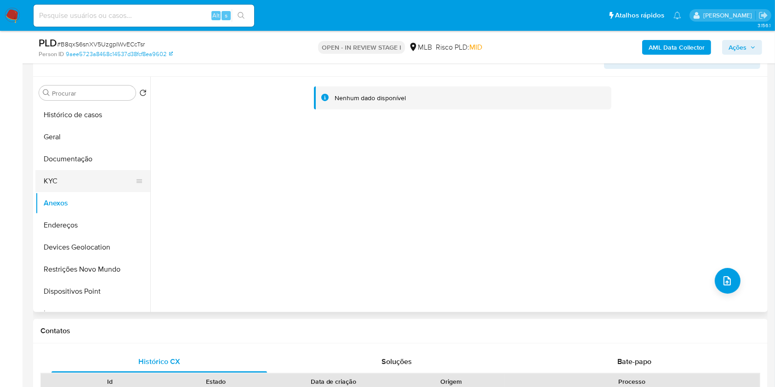
click at [92, 187] on button "KYC" at bounding box center [89, 181] width 108 height 22
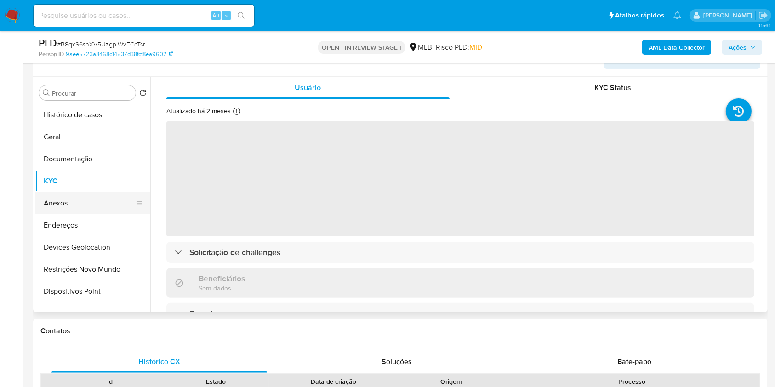
click at [101, 203] on button "Anexos" at bounding box center [89, 203] width 108 height 22
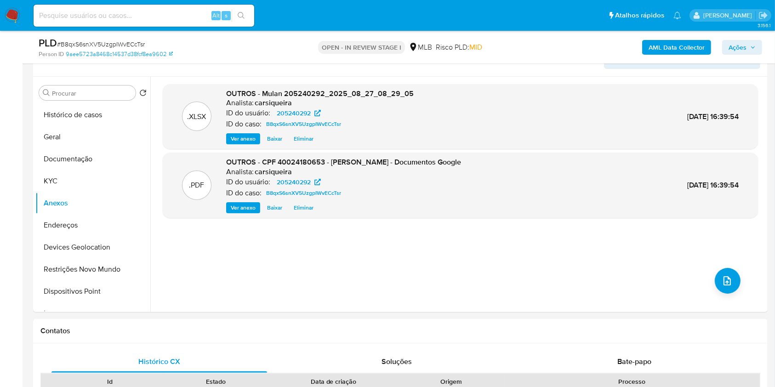
click at [671, 50] on b "AML Data Collector" at bounding box center [676, 47] width 56 height 15
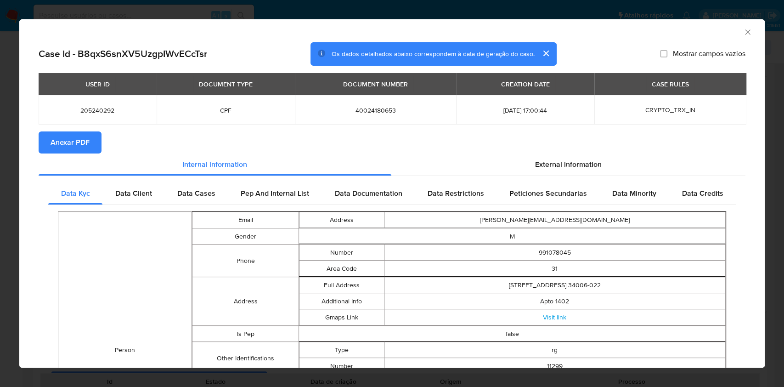
click at [73, 142] on span "Anexar PDF" at bounding box center [70, 142] width 39 height 20
click at [0, 145] on div "AML Data Collector Case Id - B8qxS6snXV5UzgpIWvECcTsr Os dados detalhados abaix…" at bounding box center [392, 193] width 784 height 387
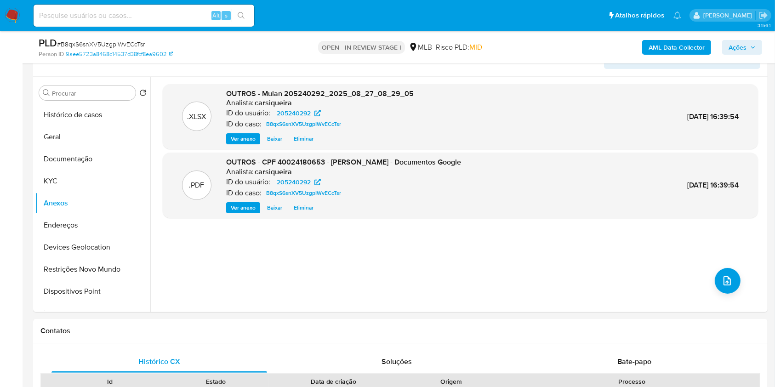
click at [743, 49] on span "Ações" at bounding box center [737, 47] width 18 height 15
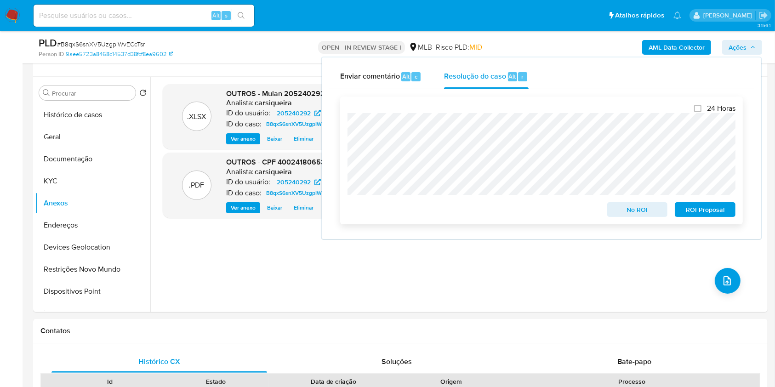
click at [632, 208] on span "No ROI" at bounding box center [637, 209] width 48 height 13
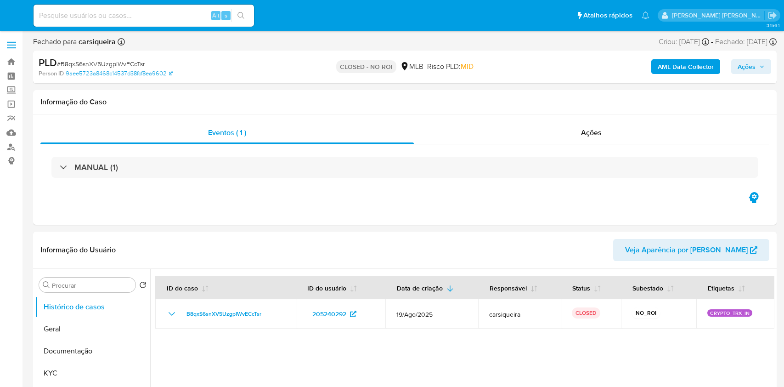
select select "10"
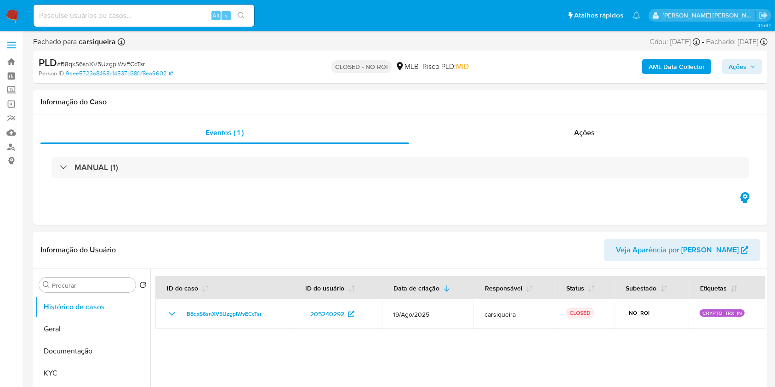
click at [11, 11] on img at bounding box center [13, 16] width 16 height 16
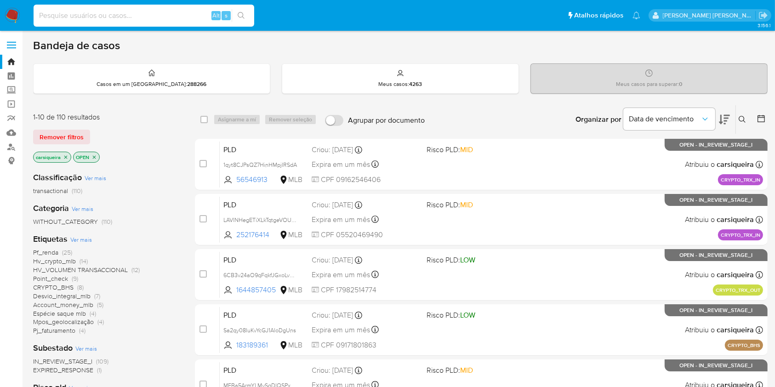
paste input "R9pAceVXdT0gZ3svGsmDEUqi"
click at [139, 15] on input at bounding box center [144, 16] width 221 height 12
type input "R9pAceVXdT0gZ3svGsmDEUqi"
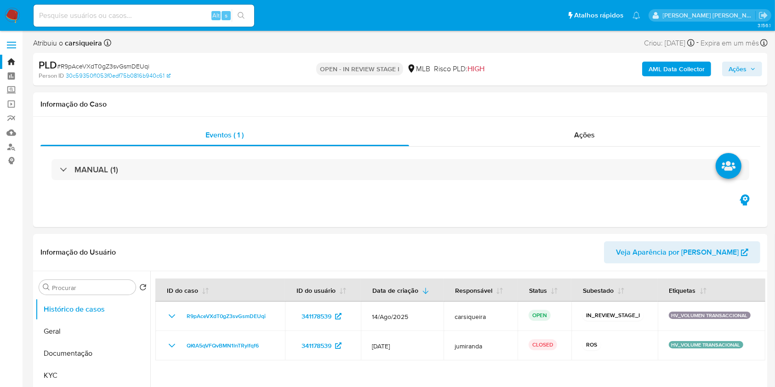
select select "10"
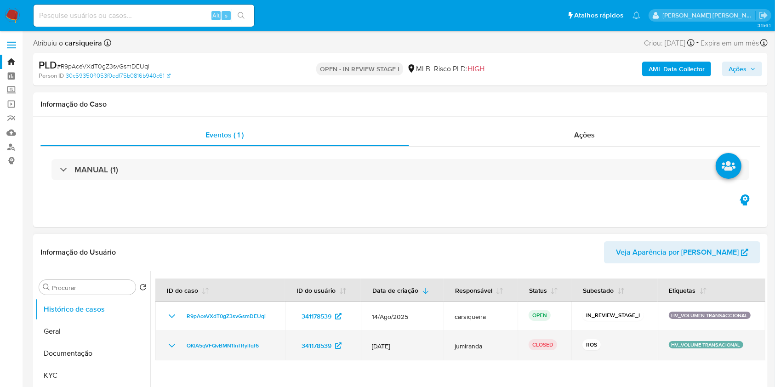
click at [172, 344] on icon "Mostrar/Ocultar" at bounding box center [171, 345] width 11 height 11
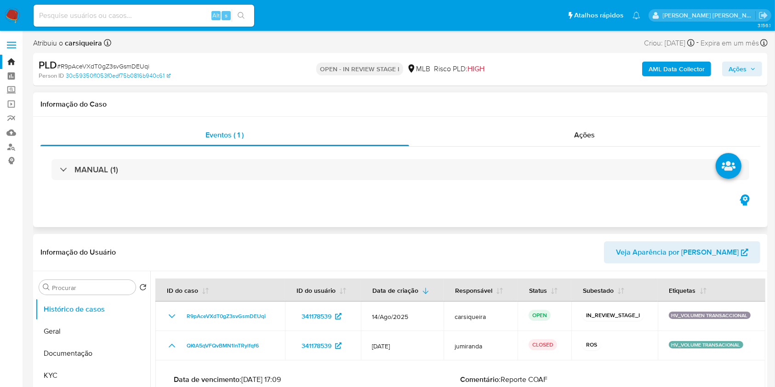
click at [267, 225] on div "Eventos ( 1 ) Ações MANUAL (1)" at bounding box center [400, 172] width 734 height 110
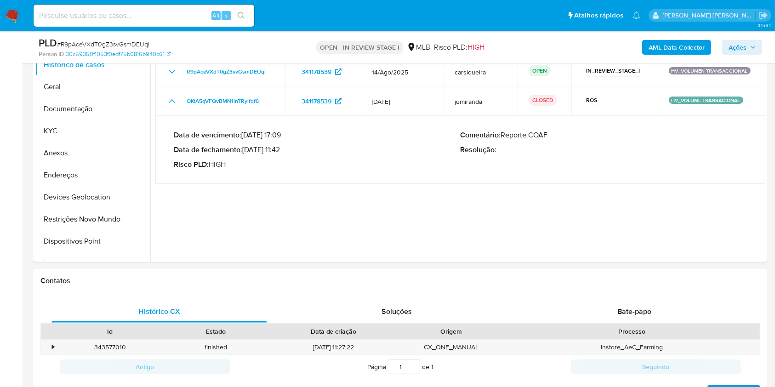
scroll to position [221, 0]
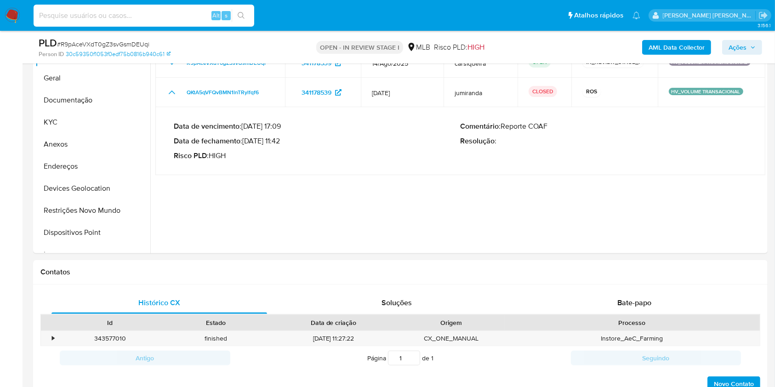
click at [154, 17] on input at bounding box center [144, 16] width 221 height 12
paste input "In0SaE8qGgJx0fFaBXgeUGav"
type input "In0SaE8qGgJx0fFaBXgeUGav"
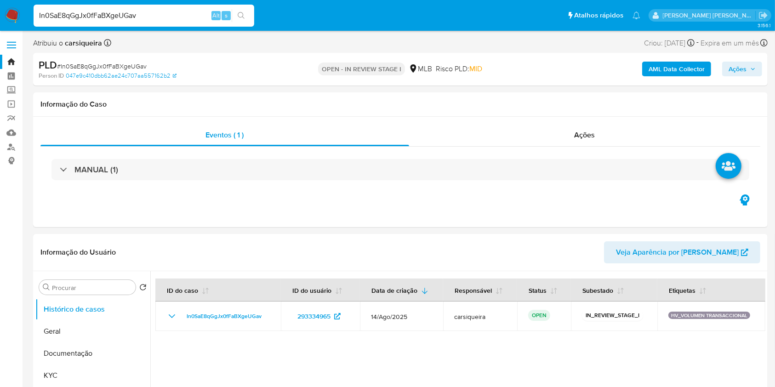
select select "10"
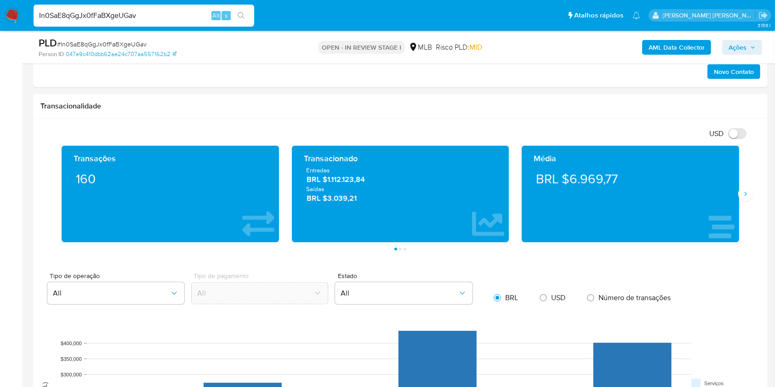
scroll to position [599, 0]
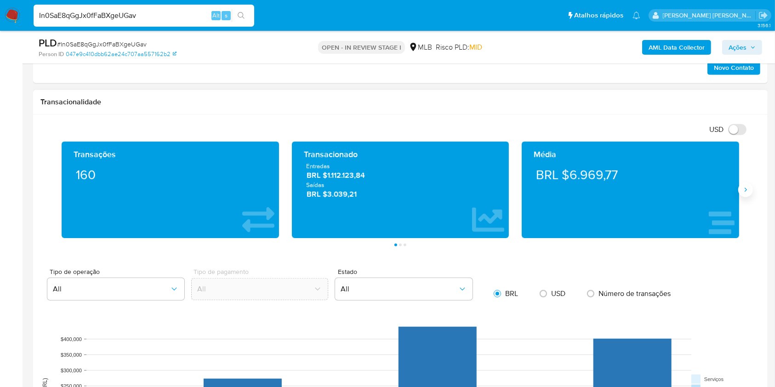
click at [740, 188] on button "Siguiente" at bounding box center [745, 189] width 15 height 15
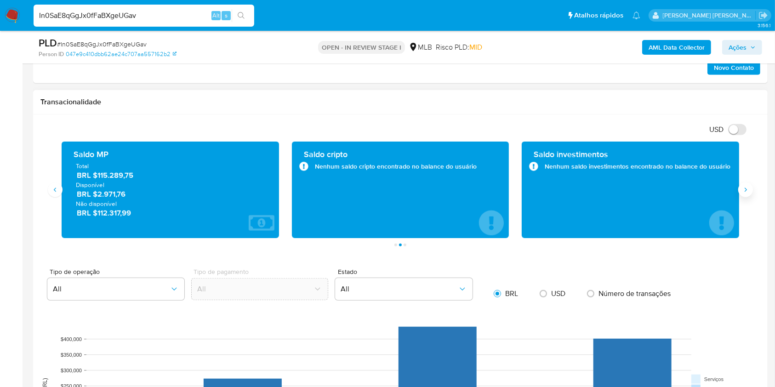
click at [743, 192] on icon "Siguiente" at bounding box center [745, 189] width 7 height 7
